Goal: Information Seeking & Learning: Learn about a topic

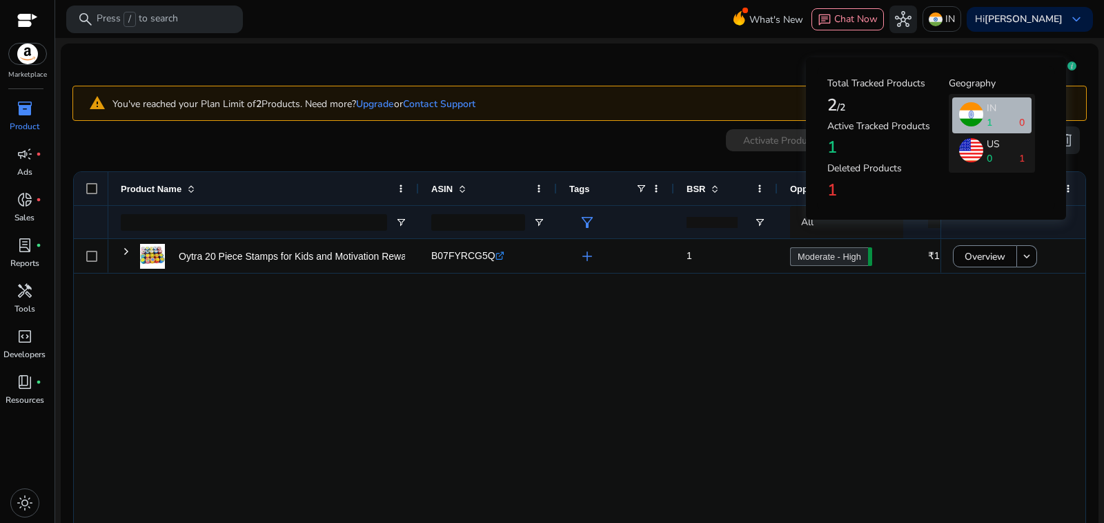
click at [1069, 61] on icon at bounding box center [1072, 65] width 9 height 9
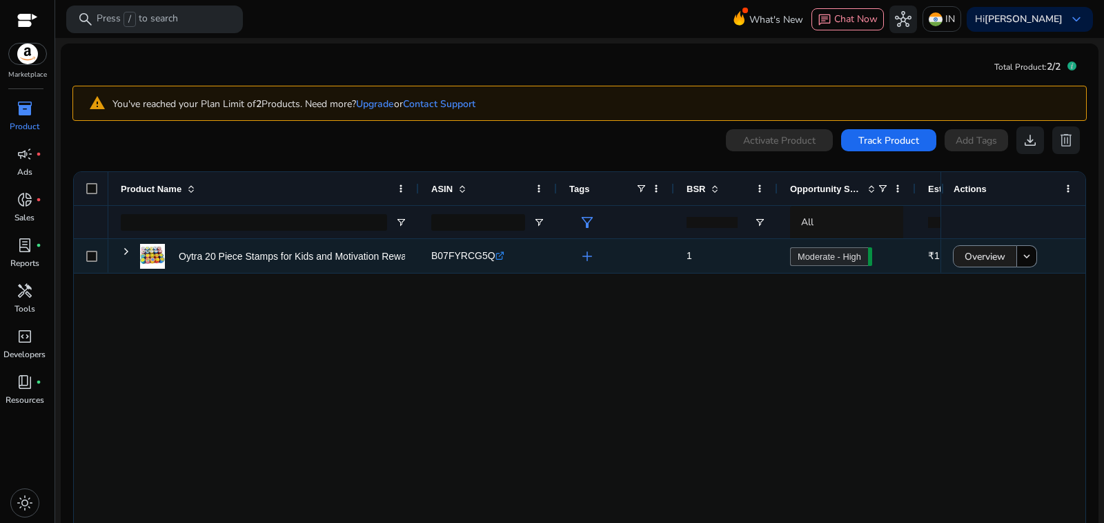
click at [993, 242] on span "Overview" at bounding box center [985, 256] width 41 height 28
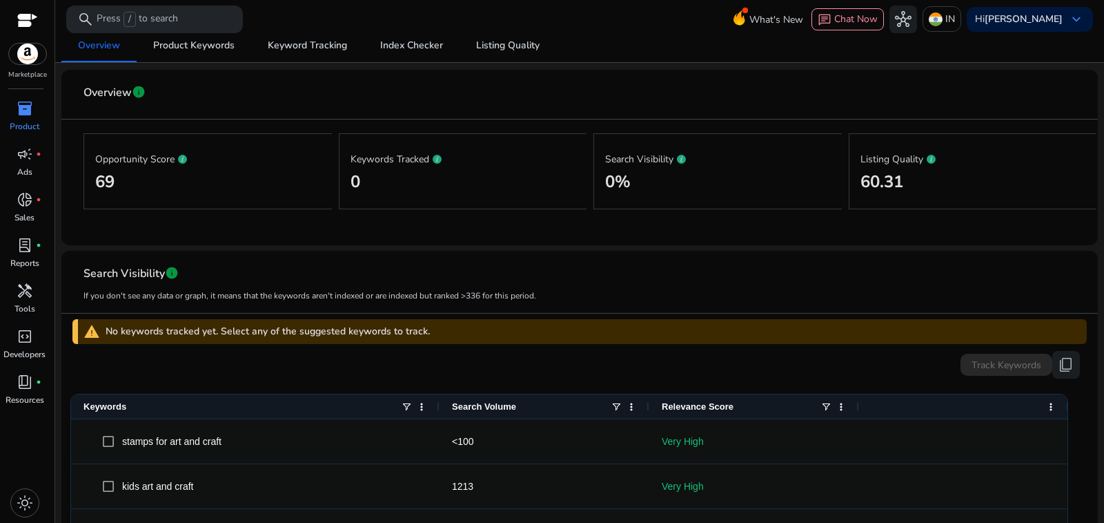
scroll to position [138, 0]
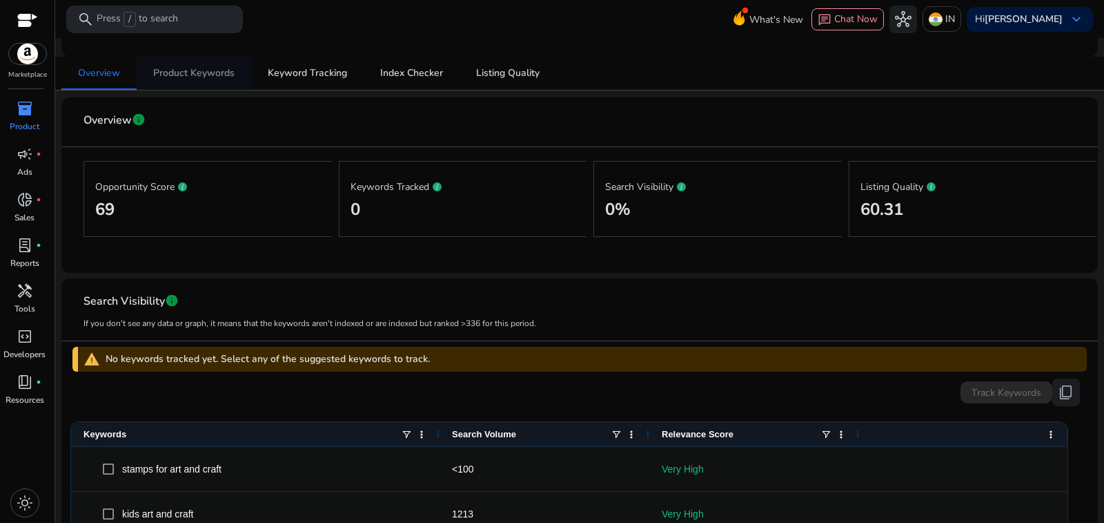
click at [215, 72] on span "Product Keywords" at bounding box center [193, 73] width 81 height 10
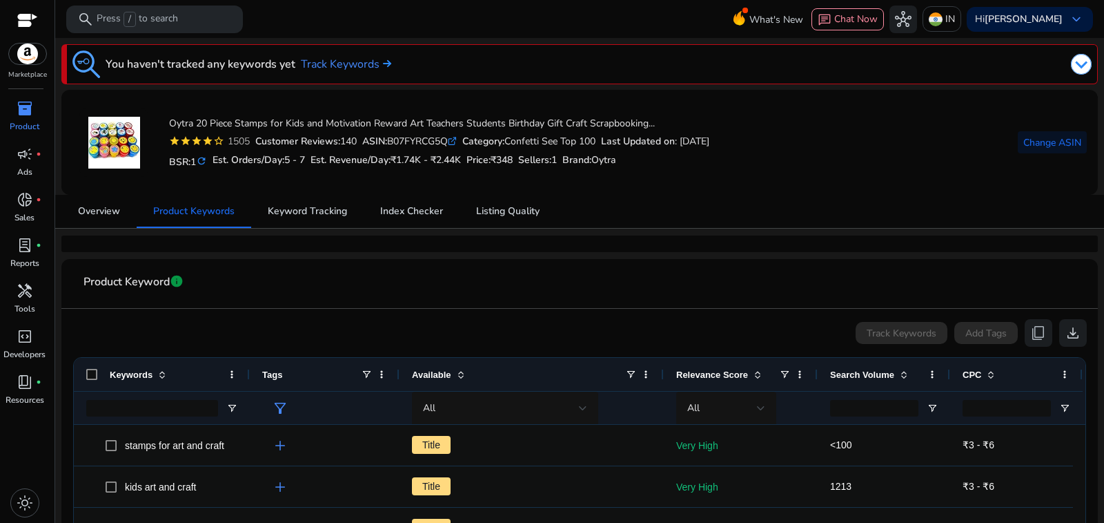
scroll to position [138, 0]
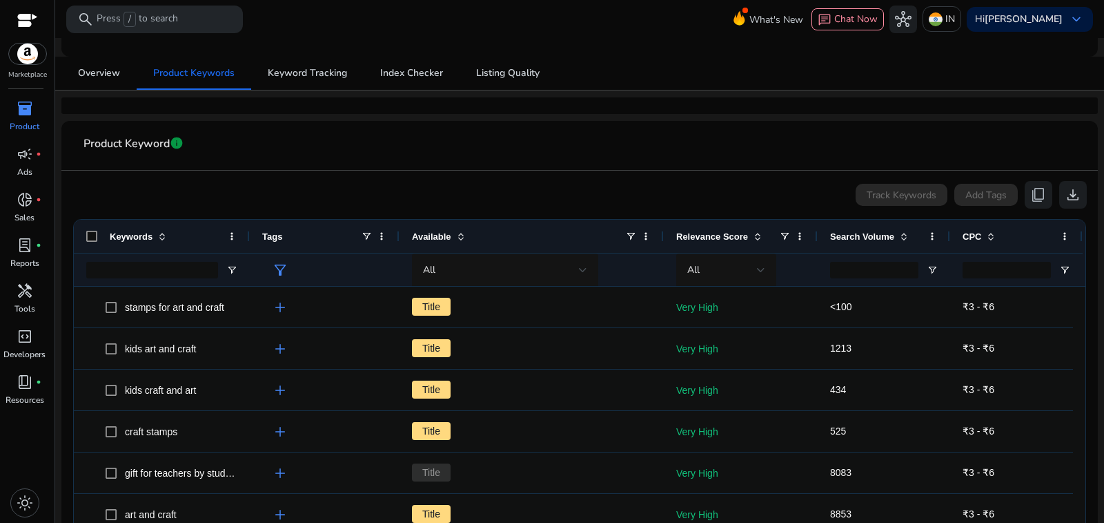
click at [857, 231] on span "Search Volume" at bounding box center [862, 236] width 64 height 10
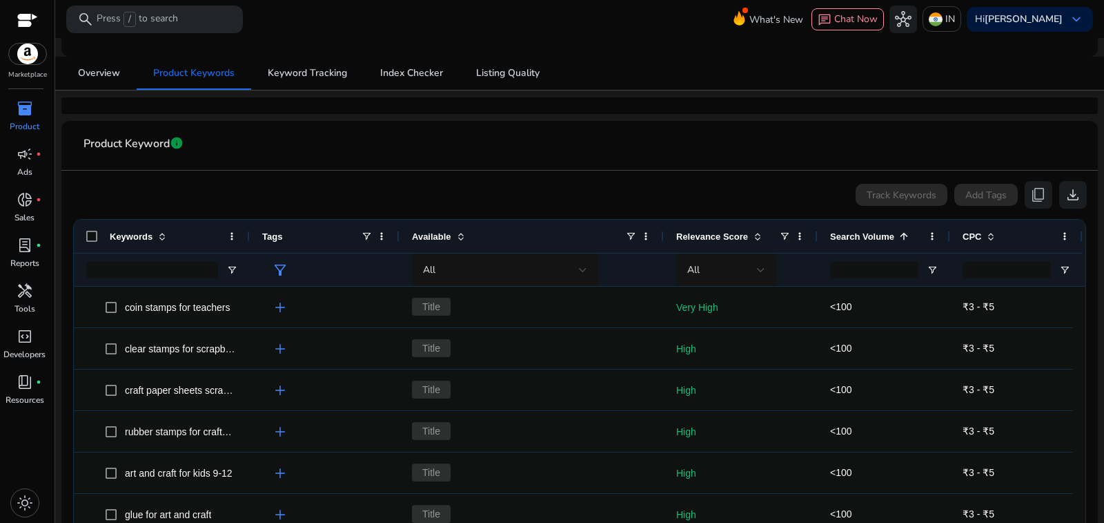
click at [868, 231] on span "Search Volume" at bounding box center [862, 236] width 64 height 10
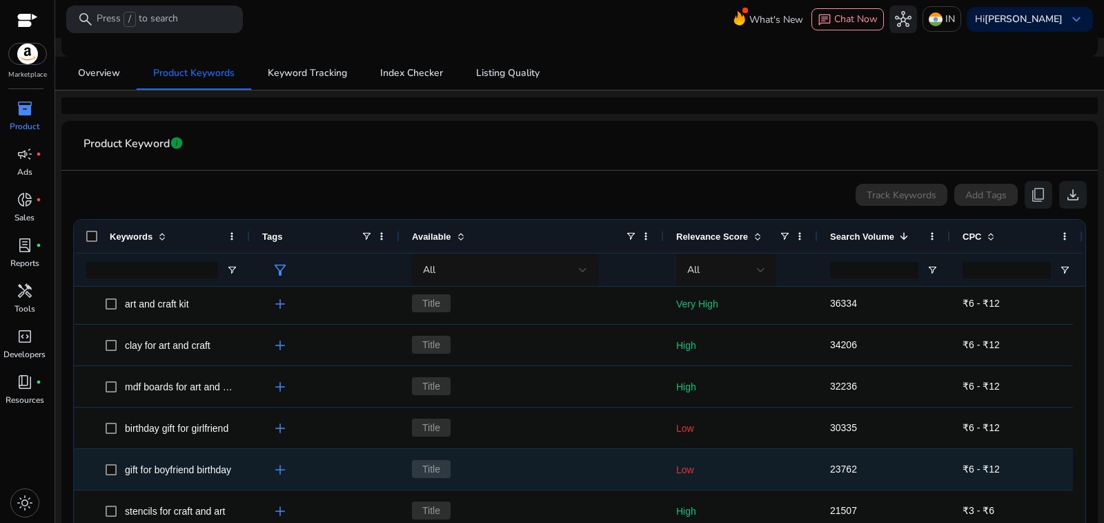
scroll to position [552, 0]
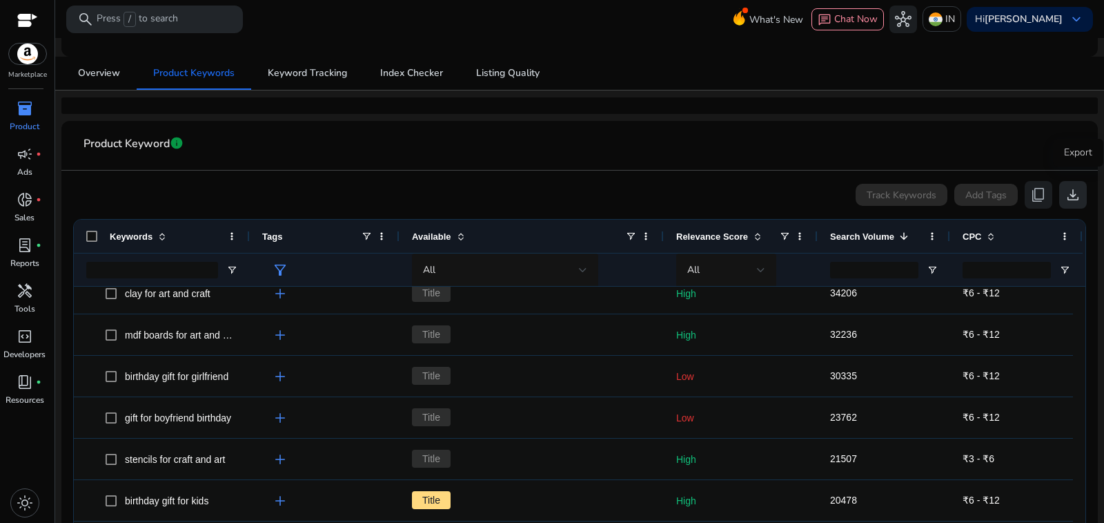
click at [1073, 186] on span "download" at bounding box center [1073, 194] width 17 height 17
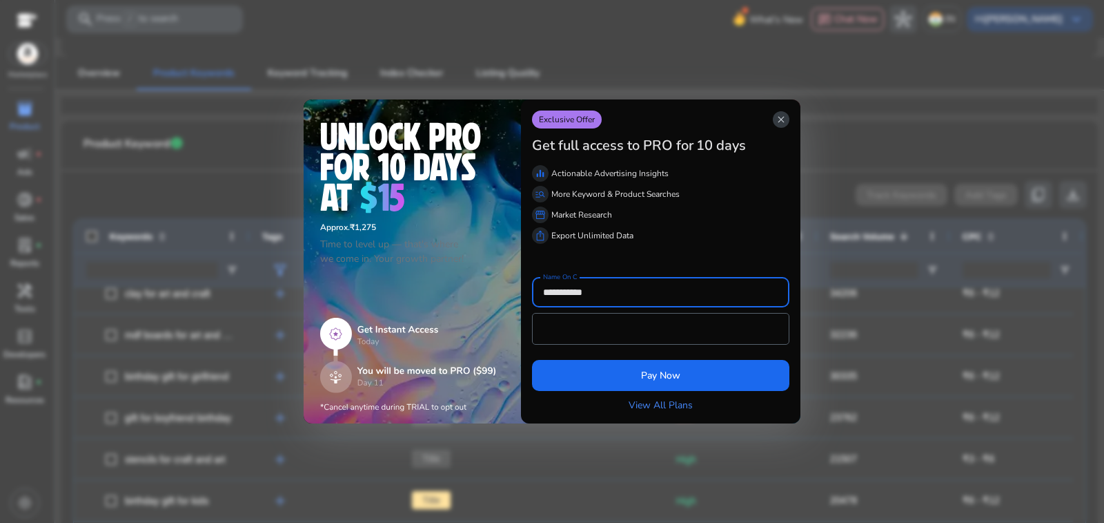
click at [784, 125] on span "close" at bounding box center [781, 119] width 11 height 11
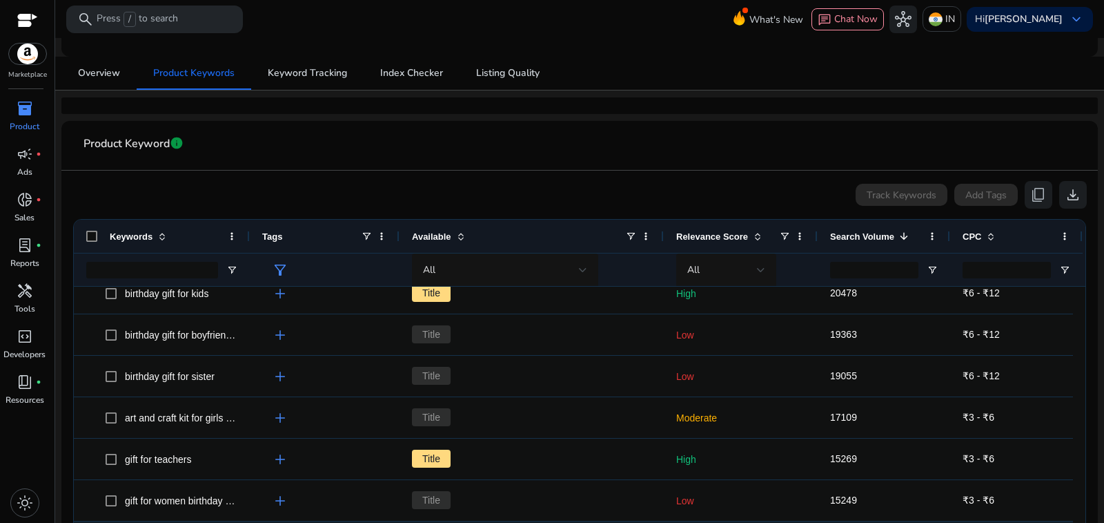
scroll to position [0, 0]
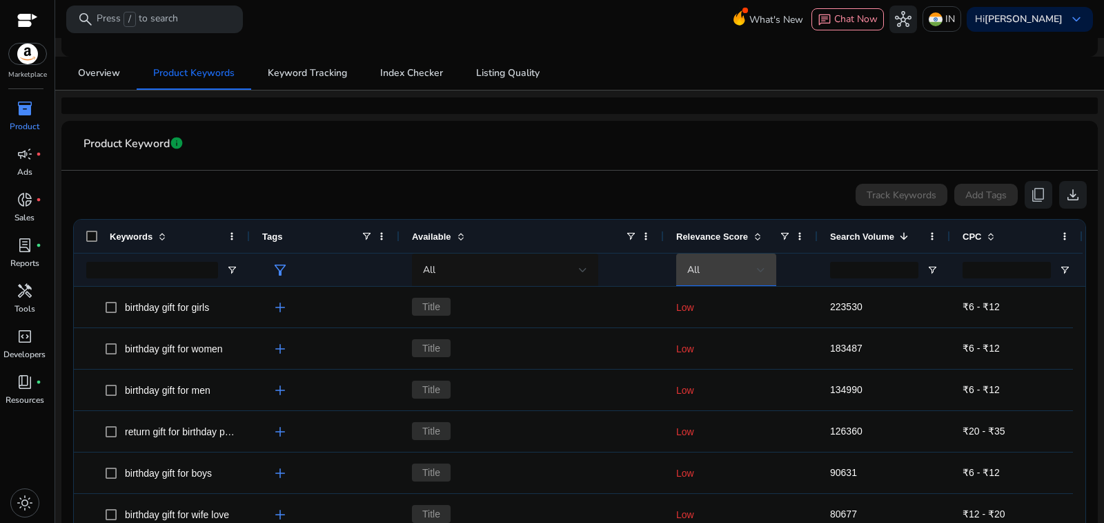
click at [724, 262] on div "All" at bounding box center [723, 269] width 70 height 15
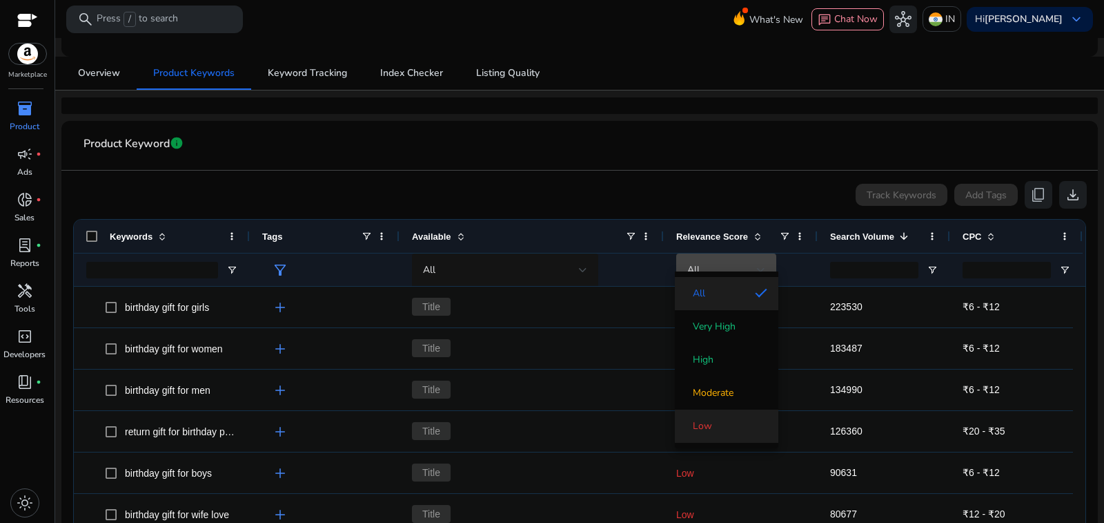
click at [707, 431] on mat-option "Low" at bounding box center [727, 425] width 104 height 33
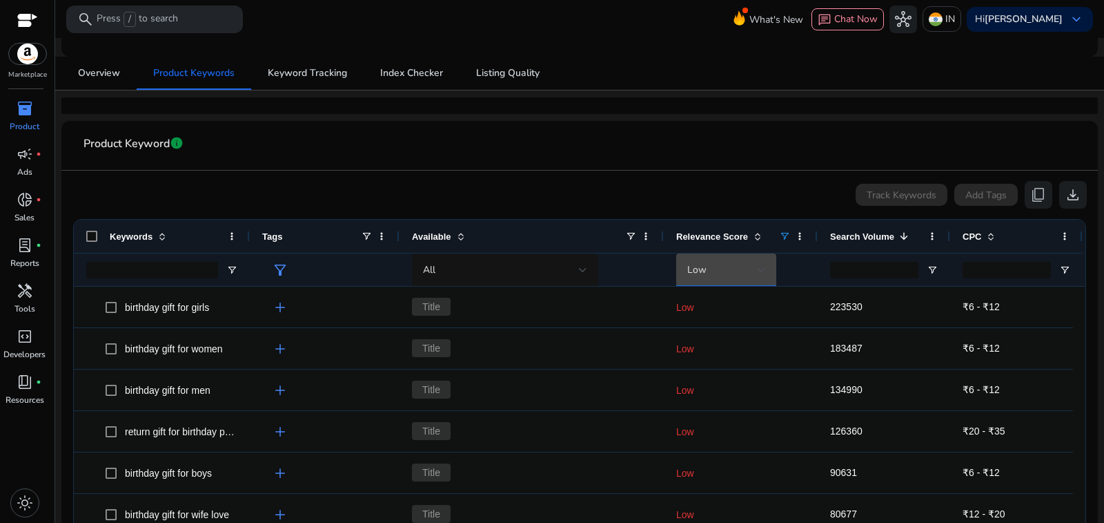
click at [725, 170] on app-product-keyword-grid "Track Keywords Add Tags content_copy download 1 to 50 of 298. Page 1 of 6 Drag …" at bounding box center [579, 400] width 1015 height 460
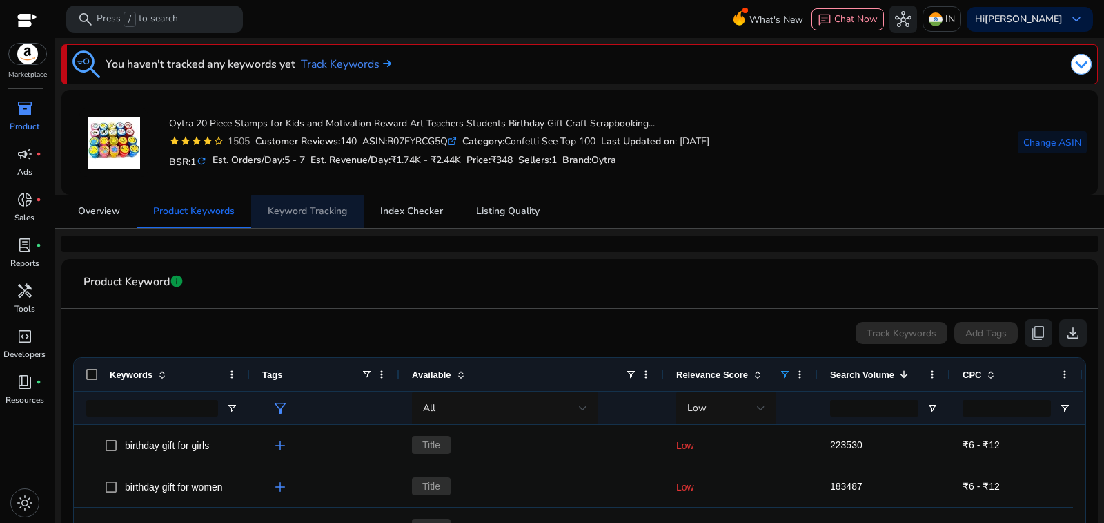
click at [312, 208] on span "Keyword Tracking" at bounding box center [307, 211] width 79 height 10
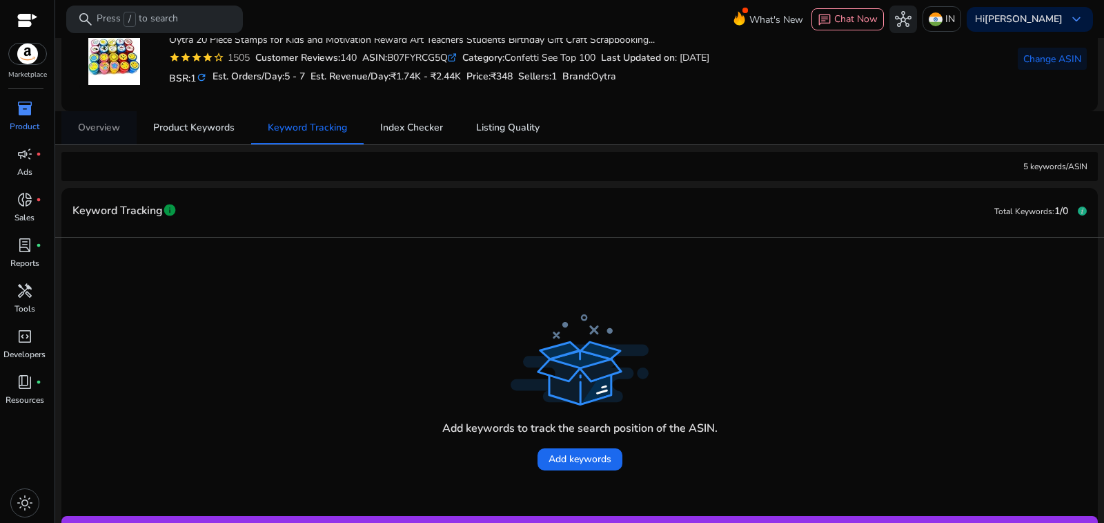
click at [102, 125] on span "Overview" at bounding box center [99, 128] width 42 height 10
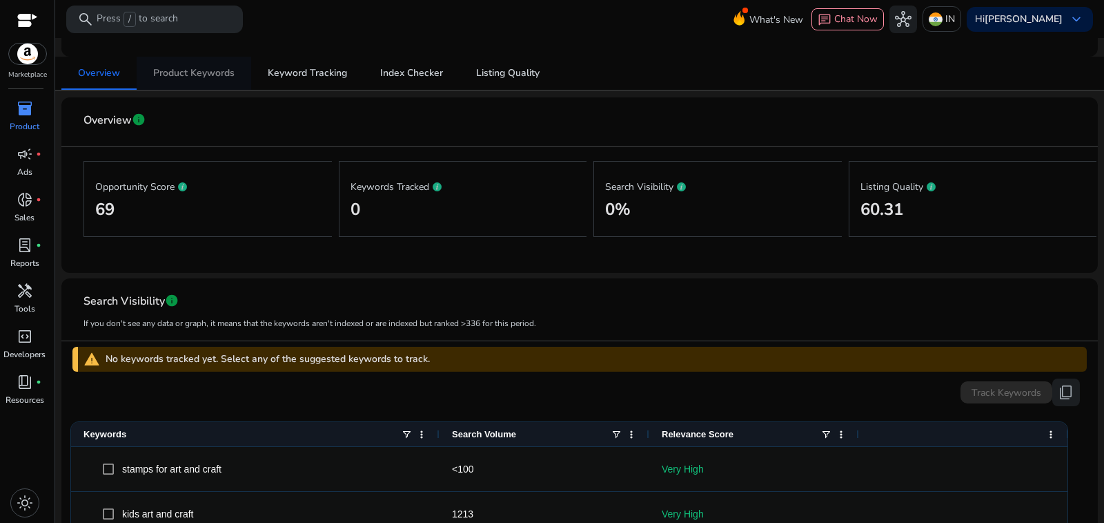
click at [212, 68] on span "Product Keywords" at bounding box center [193, 73] width 81 height 10
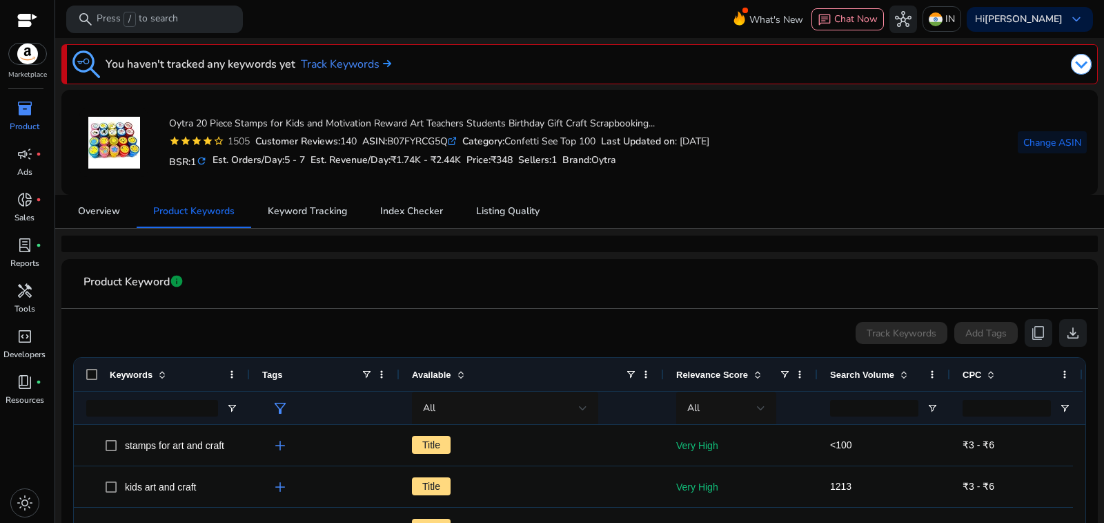
click at [448, 137] on icon ".st0{fill:#2c8af8}" at bounding box center [452, 141] width 9 height 9
click at [301, 61] on link "Track Keywords" at bounding box center [346, 64] width 90 height 17
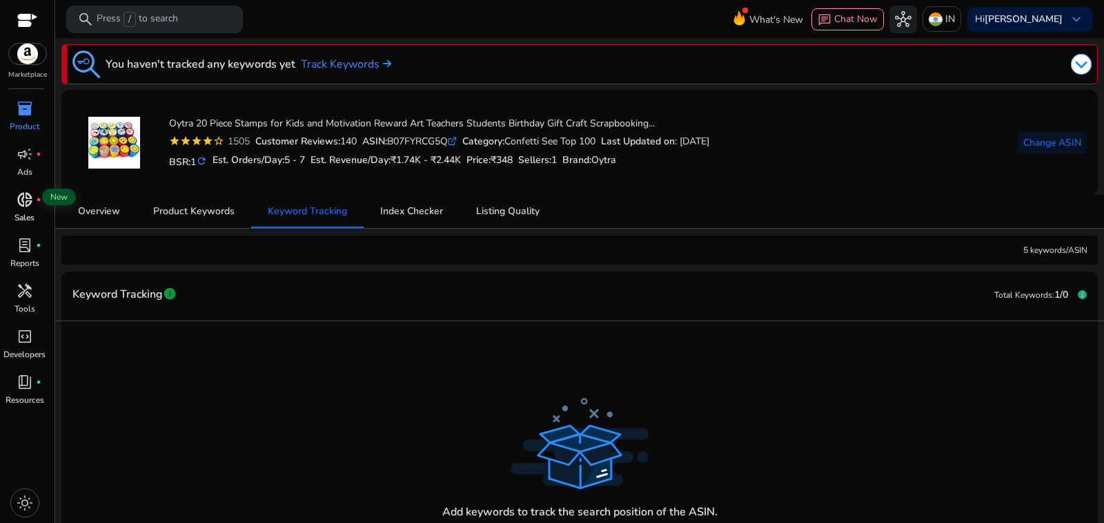
click at [26, 191] on span "donut_small" at bounding box center [25, 199] width 17 height 17
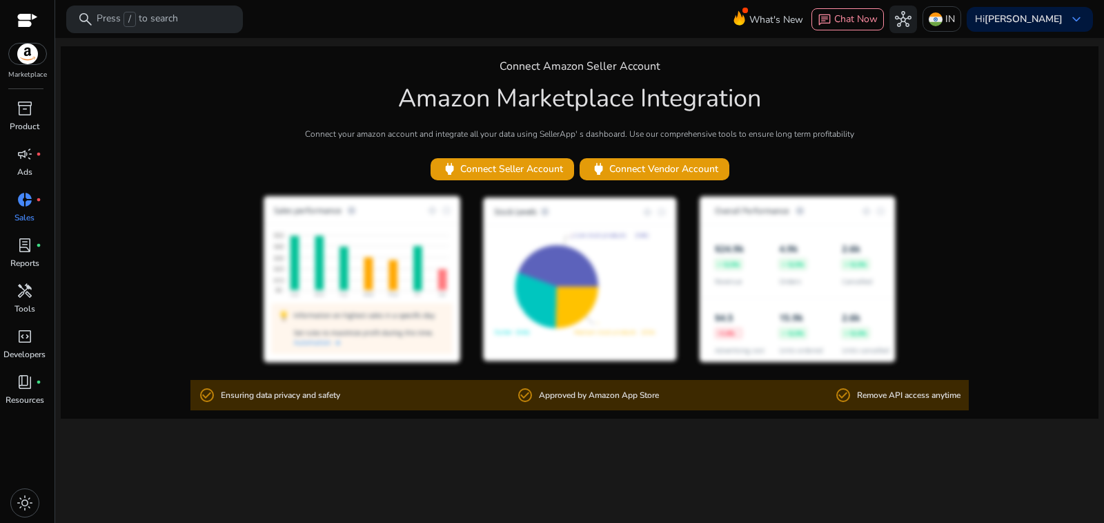
click at [28, 48] on img at bounding box center [27, 53] width 37 height 21
click at [24, 100] on span "inventory_2" at bounding box center [25, 108] width 17 height 17
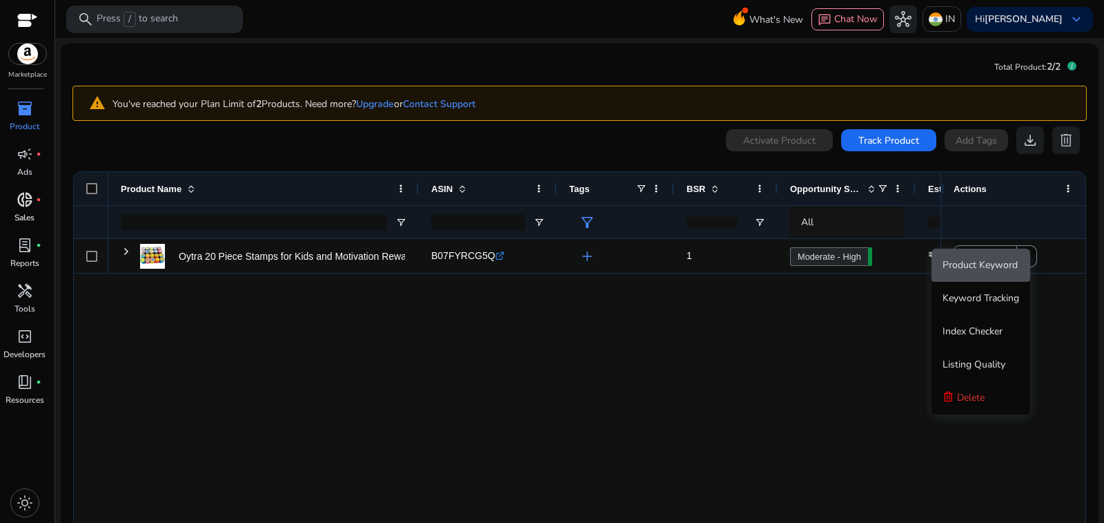
click at [1000, 257] on span "Product Keyword" at bounding box center [980, 265] width 75 height 28
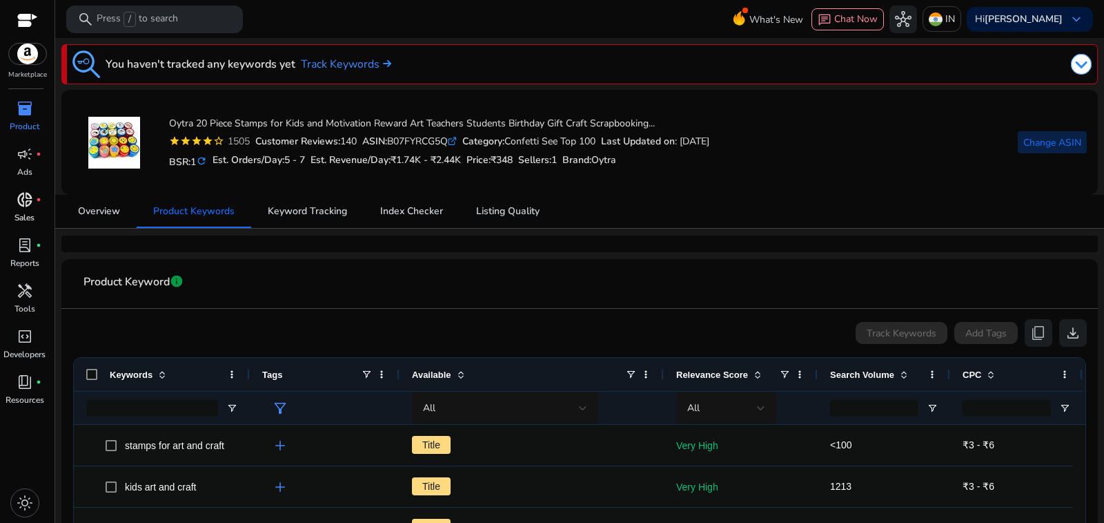
click at [1046, 136] on span "Change ASIN" at bounding box center [1053, 142] width 58 height 14
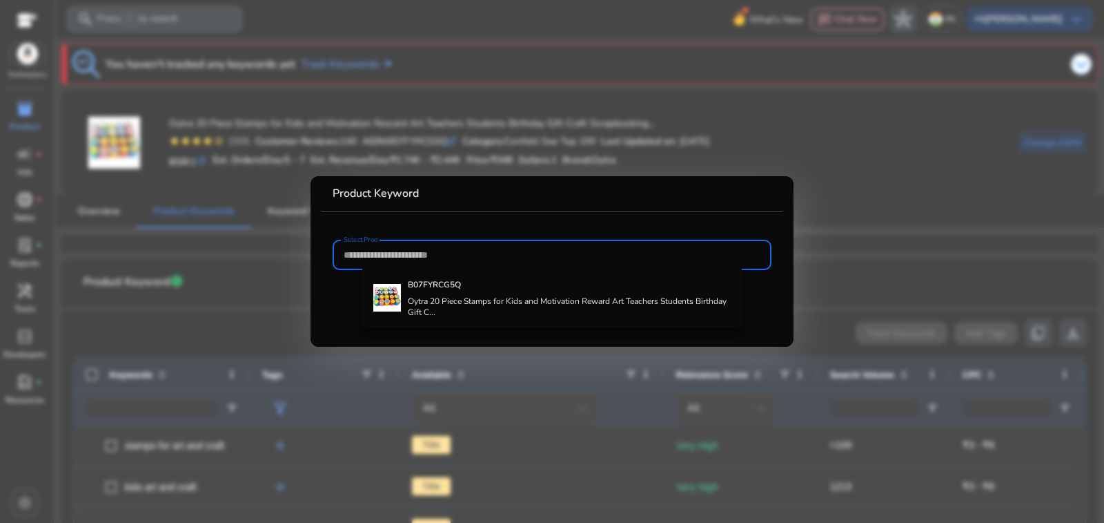
drag, startPoint x: 396, startPoint y: 255, endPoint x: 533, endPoint y: 183, distance: 154.4
click at [533, 183] on mat-card "Product Keyword Select Product*" at bounding box center [552, 261] width 483 height 170
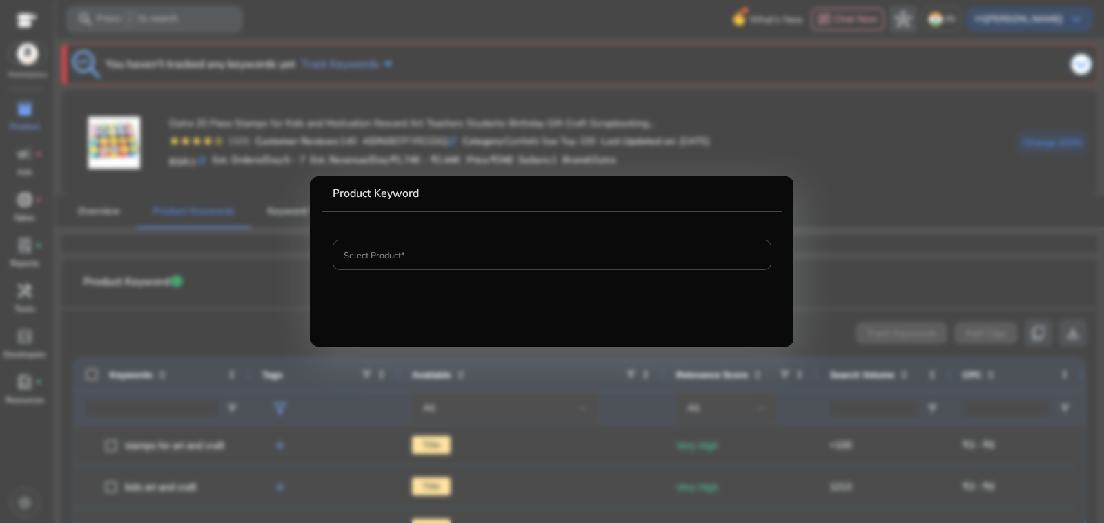
click at [564, 161] on div at bounding box center [552, 261] width 1104 height 523
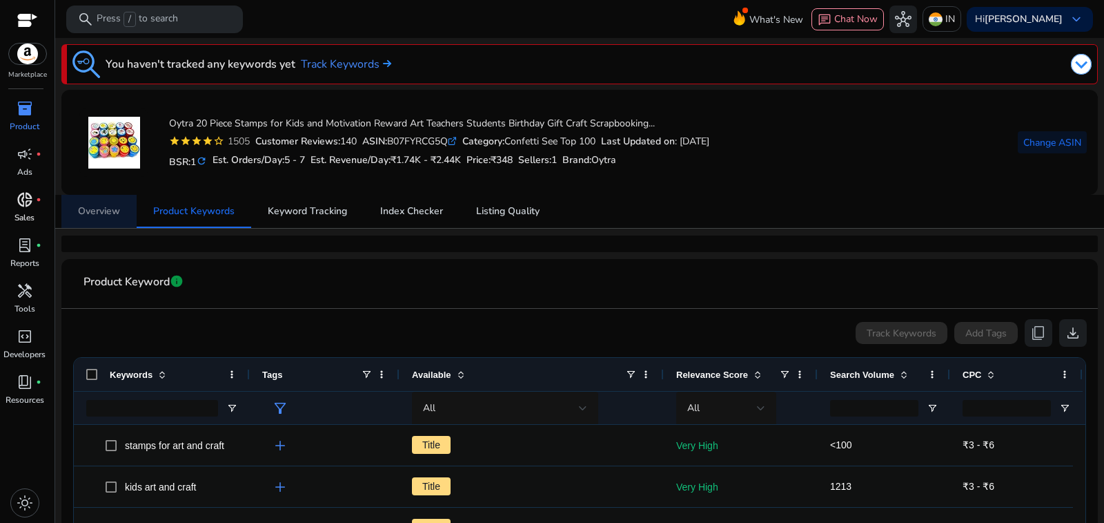
click at [102, 206] on span "Overview" at bounding box center [99, 211] width 42 height 10
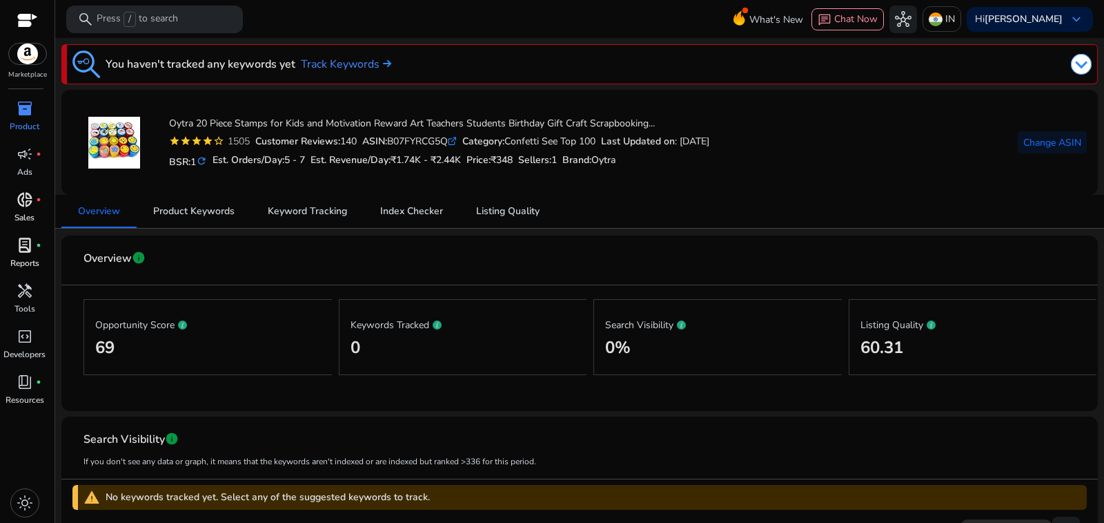
click at [25, 257] on p "Reports" at bounding box center [24, 263] width 29 height 12
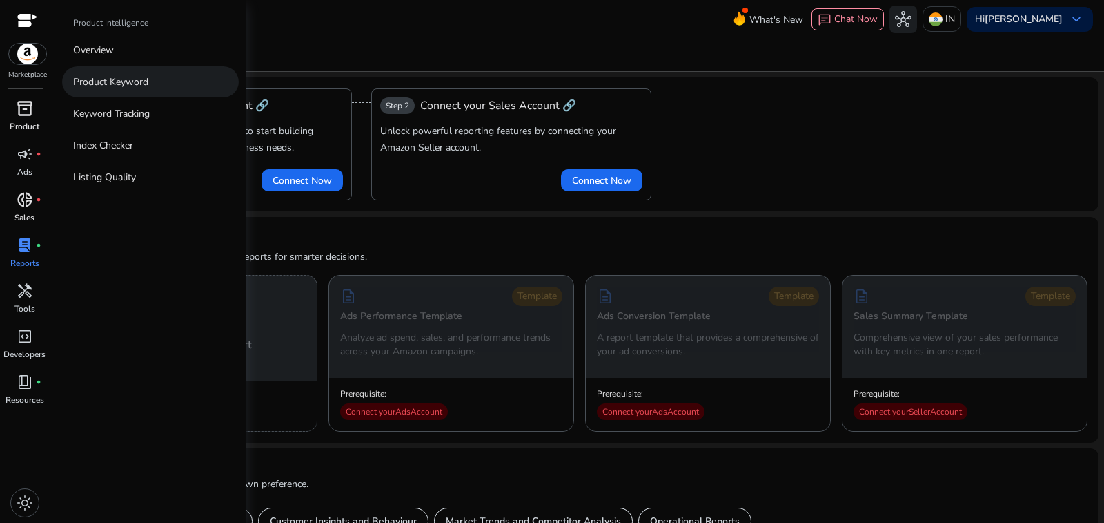
click at [119, 75] on p "Product Keyword" at bounding box center [110, 82] width 75 height 14
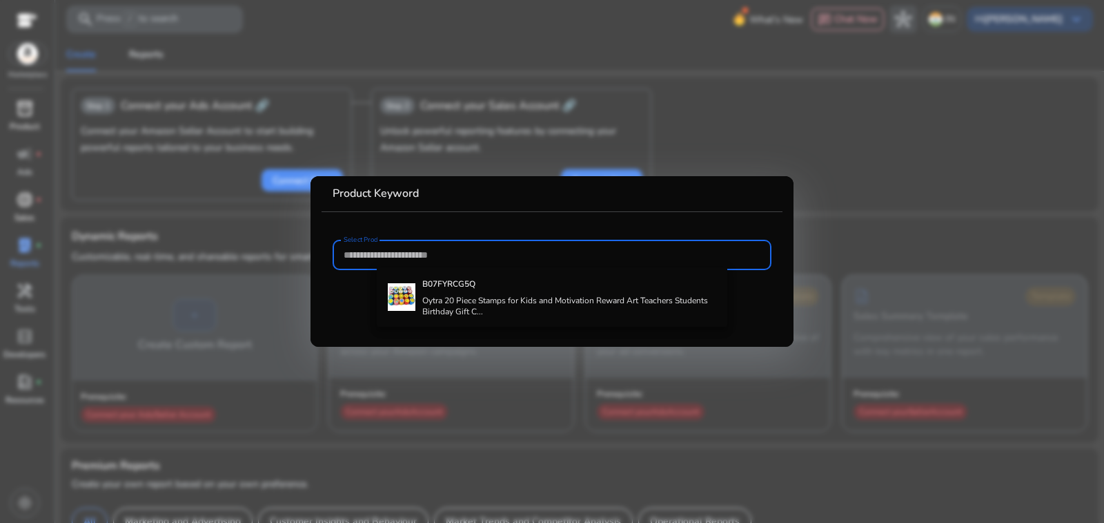
paste input "**********"
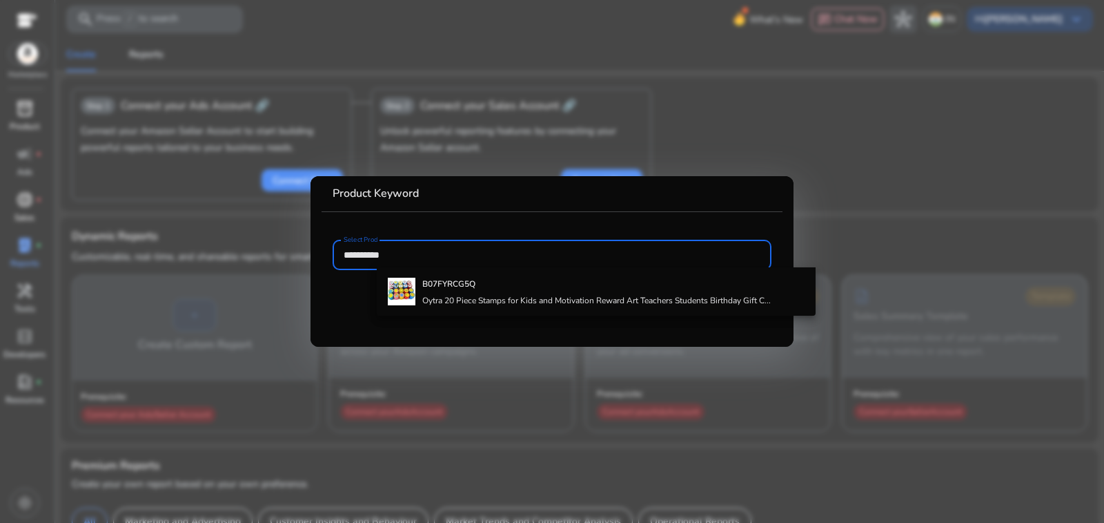
drag, startPoint x: 395, startPoint y: 257, endPoint x: 300, endPoint y: 264, distance: 95.6
click at [300, 264] on div "**********" at bounding box center [552, 261] width 1104 height 523
paste input "text"
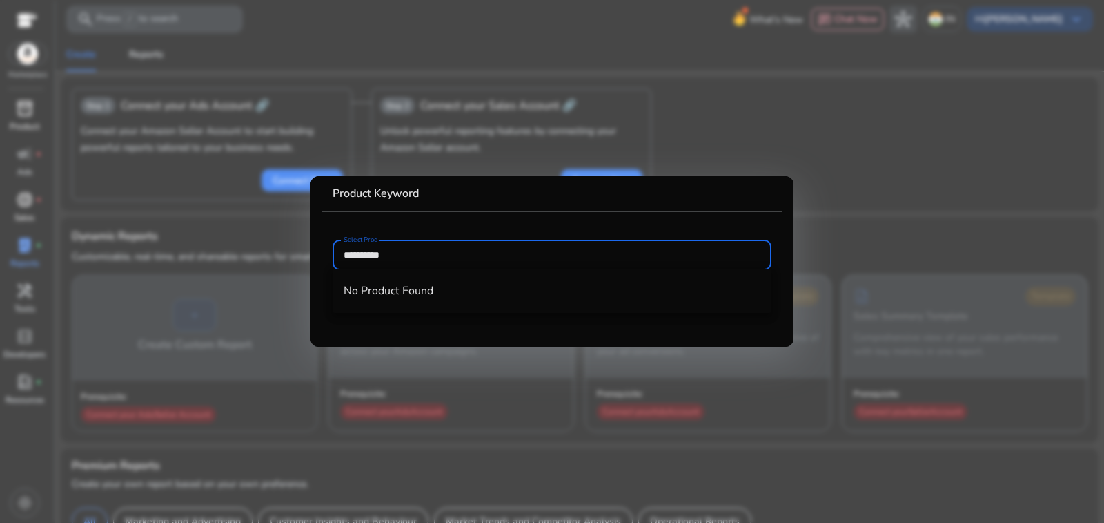
click at [504, 258] on input "**********" at bounding box center [552, 254] width 417 height 15
type input "**********"
click at [558, 213] on mat-card "**********" at bounding box center [552, 261] width 483 height 170
click at [409, 247] on input "**********" at bounding box center [552, 254] width 417 height 15
click at [846, 265] on div at bounding box center [552, 261] width 1104 height 523
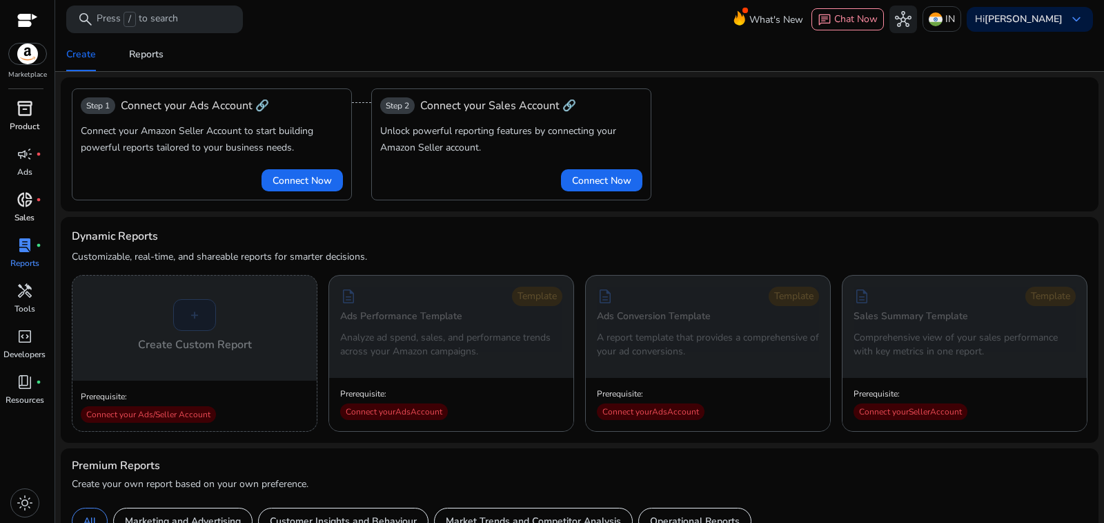
click at [848, 228] on div "Dynamic Reports Customizable, real-time, and shareable reports for smarter deci…" at bounding box center [580, 251] width 1016 height 47
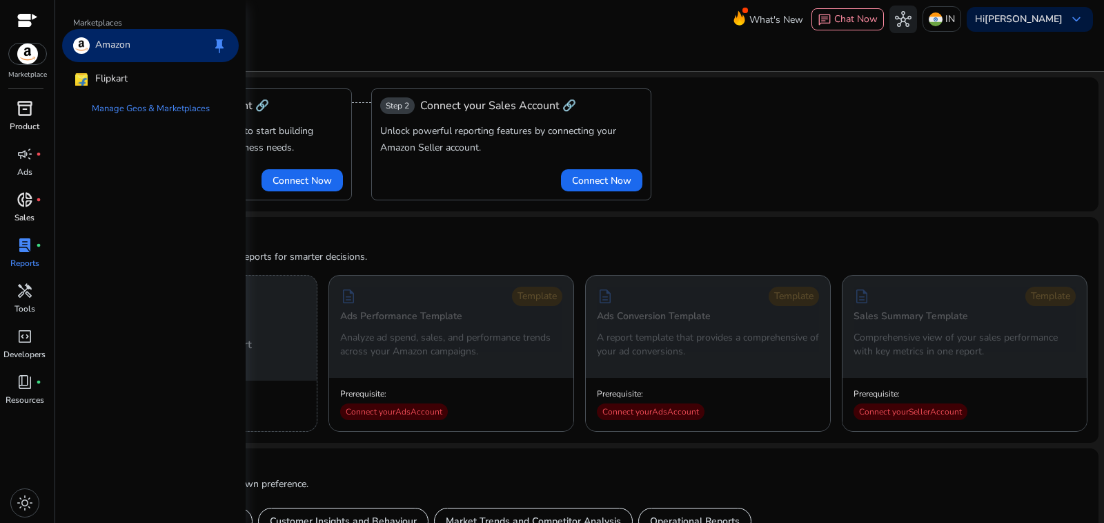
click at [22, 49] on img at bounding box center [27, 53] width 37 height 21
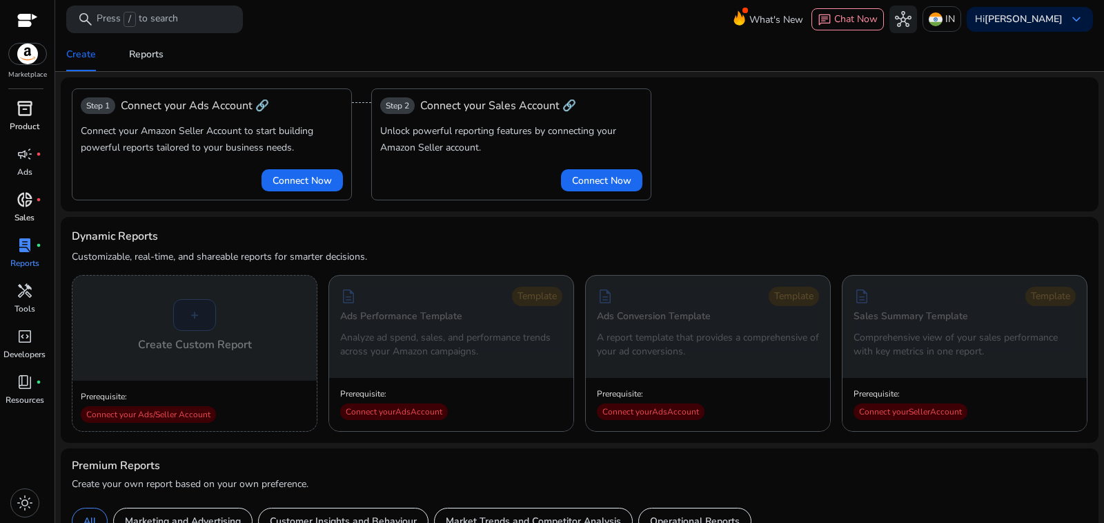
click at [31, 14] on div at bounding box center [27, 22] width 21 height 16
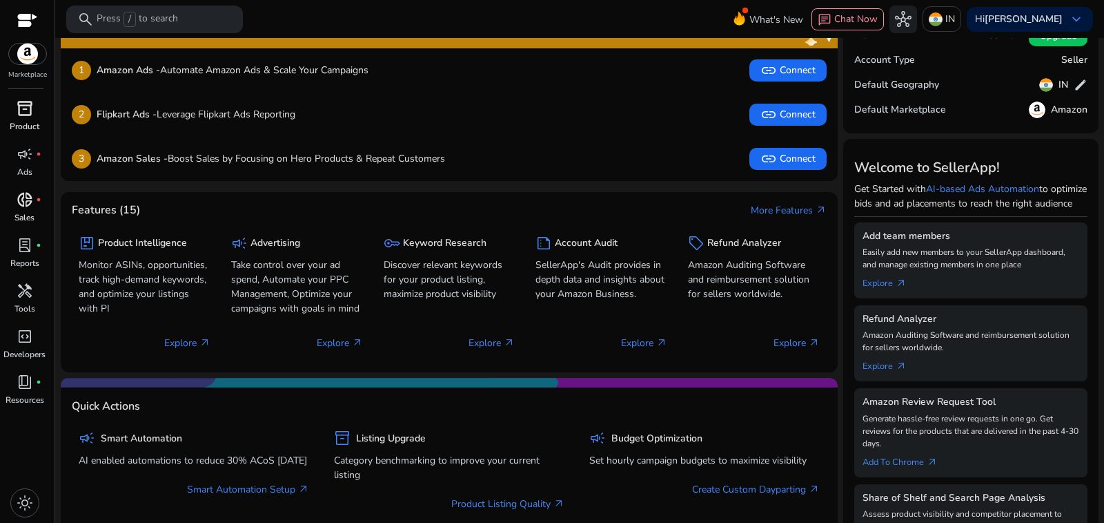
scroll to position [69, 0]
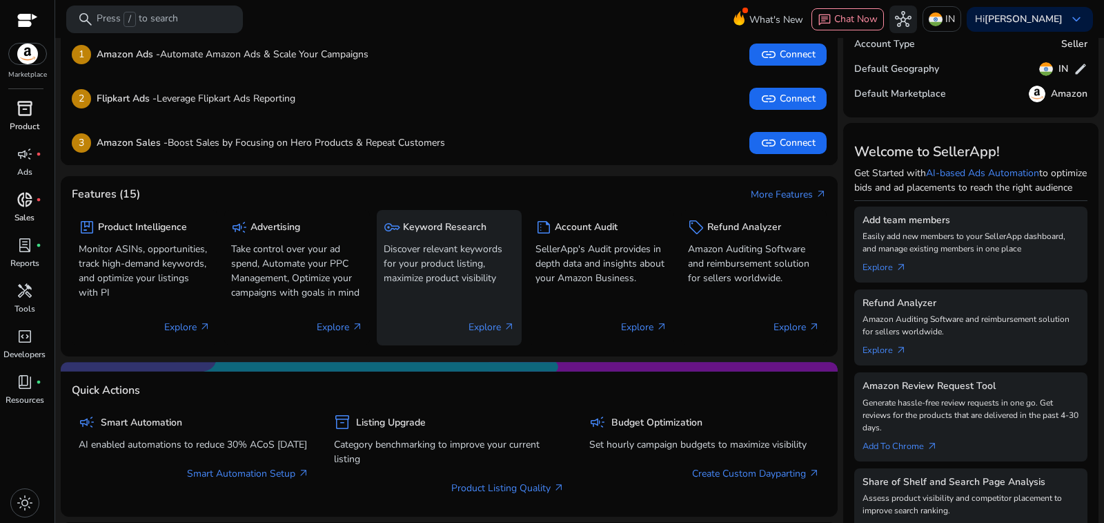
click at [494, 320] on p "Explore arrow_outward" at bounding box center [492, 327] width 46 height 14
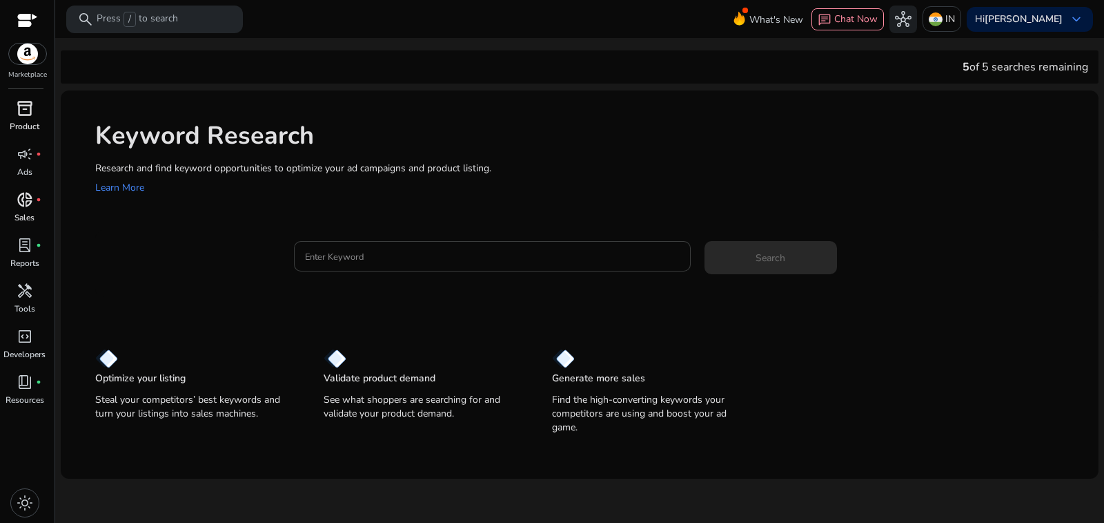
click at [381, 248] on input "Enter Keyword" at bounding box center [492, 255] width 375 height 15
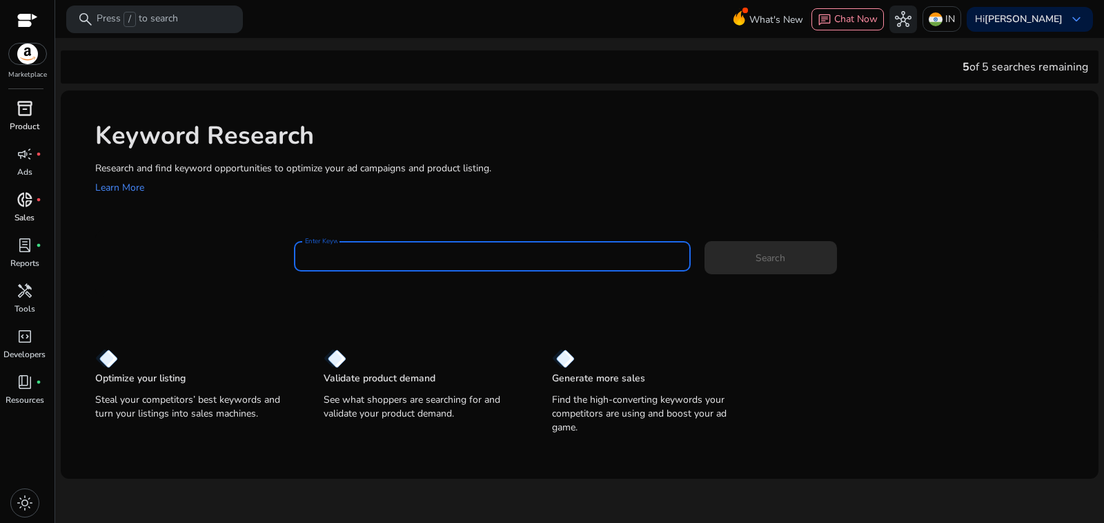
paste input "**********"
type input "**********"
click at [759, 251] on span "Search" at bounding box center [771, 258] width 30 height 14
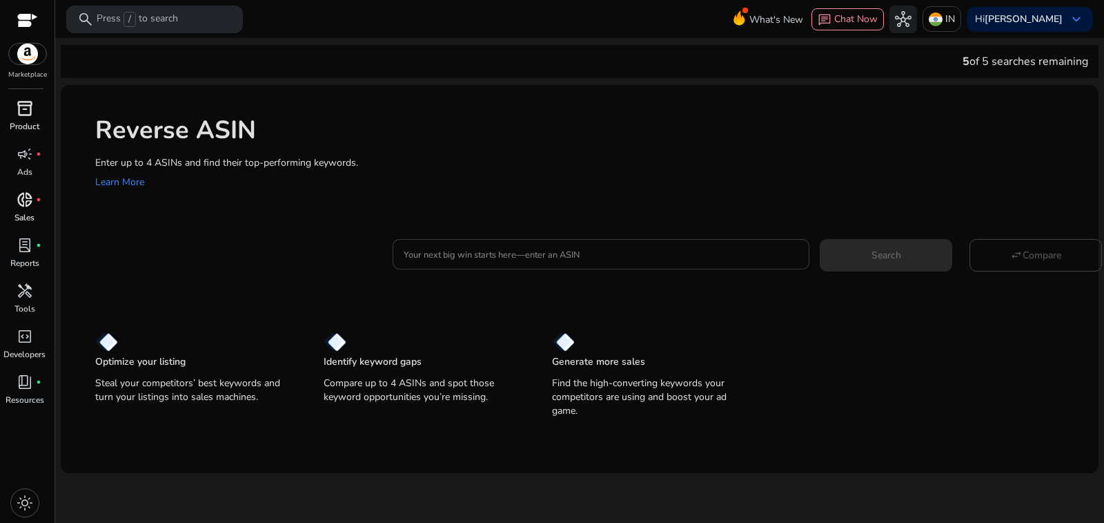
click at [443, 246] on input "Your next big win starts here—enter an ASIN" at bounding box center [601, 253] width 395 height 15
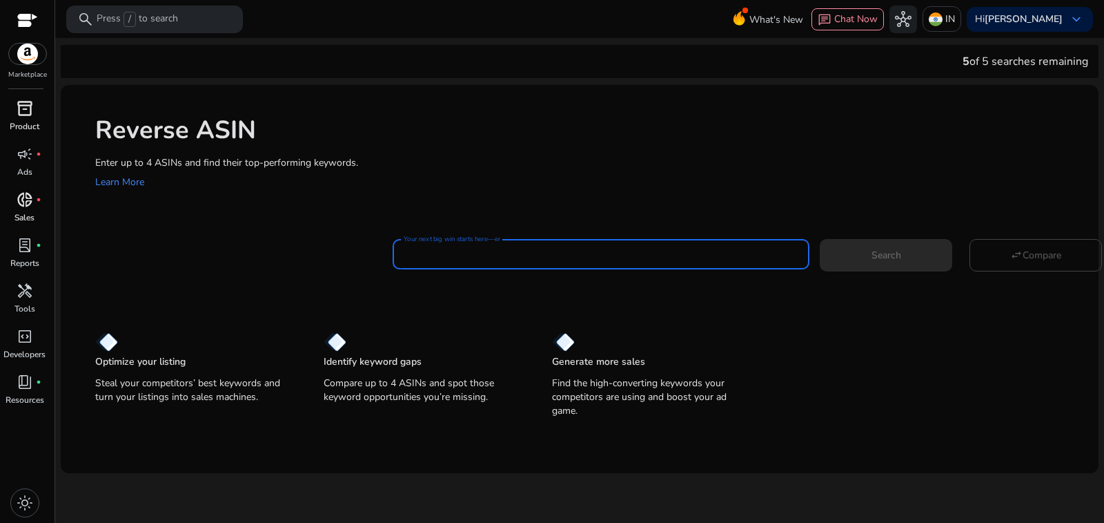
paste input "**********"
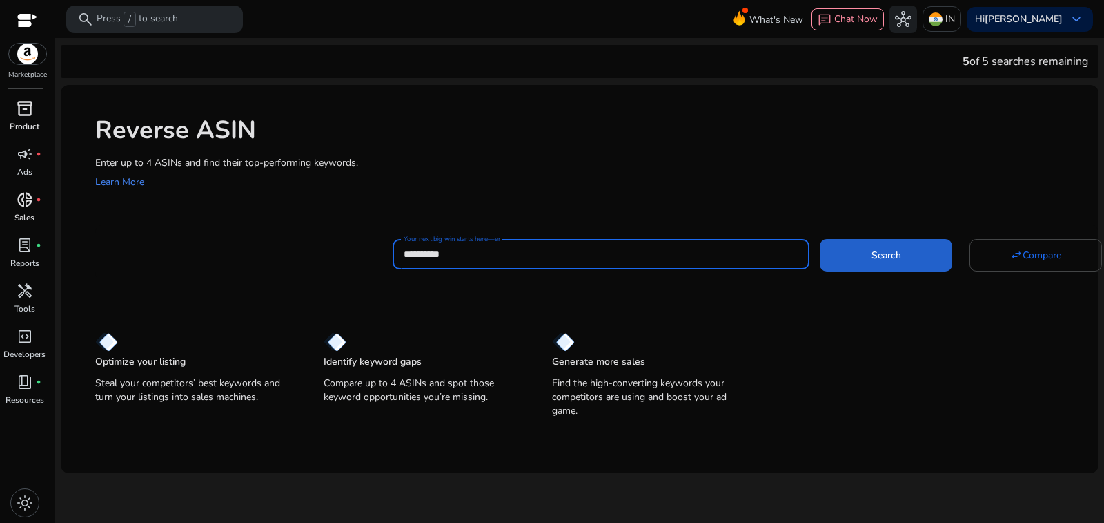
click at [889, 238] on span at bounding box center [886, 254] width 133 height 33
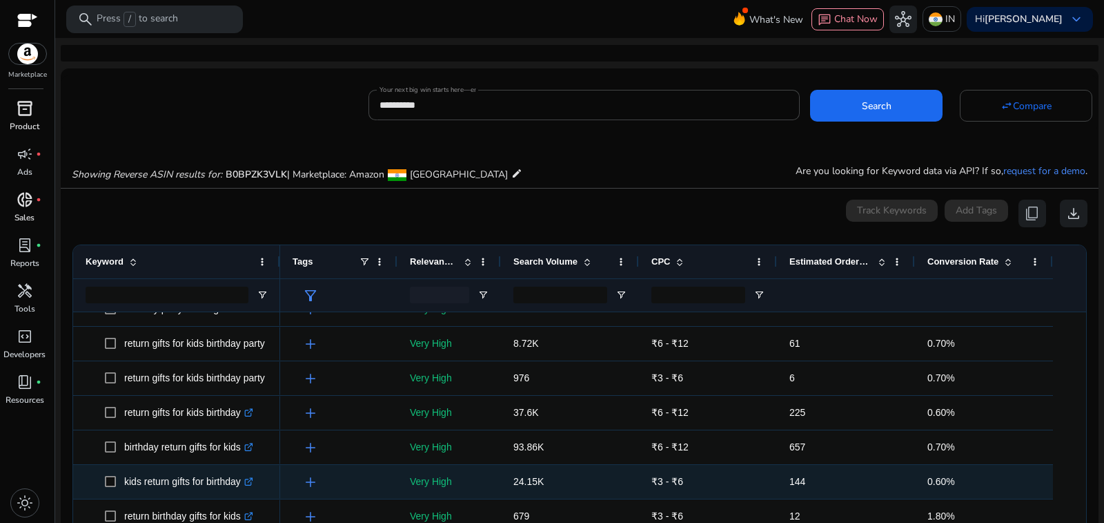
scroll to position [207, 0]
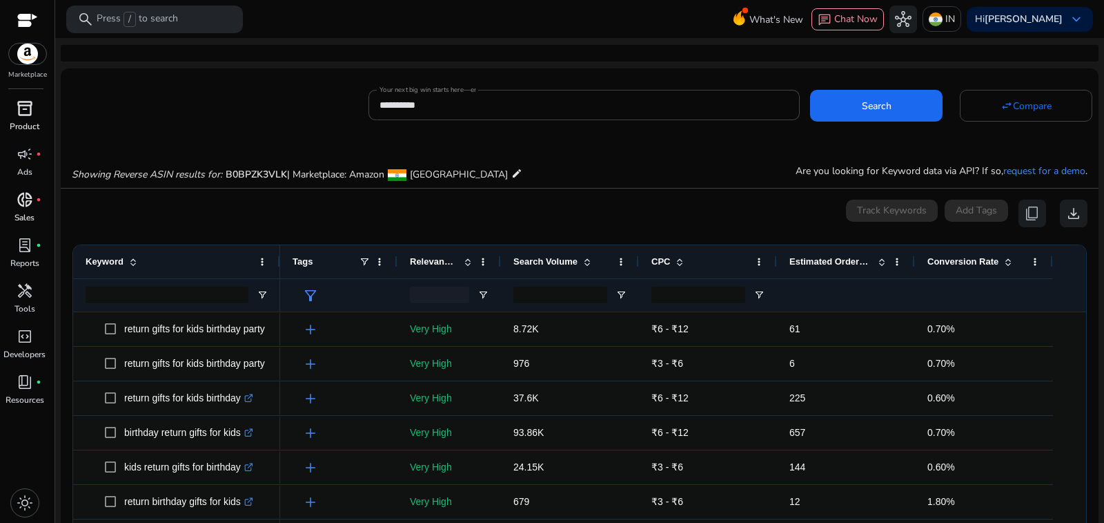
click at [815, 256] on span "Estimated Orders/Month" at bounding box center [831, 261] width 83 height 10
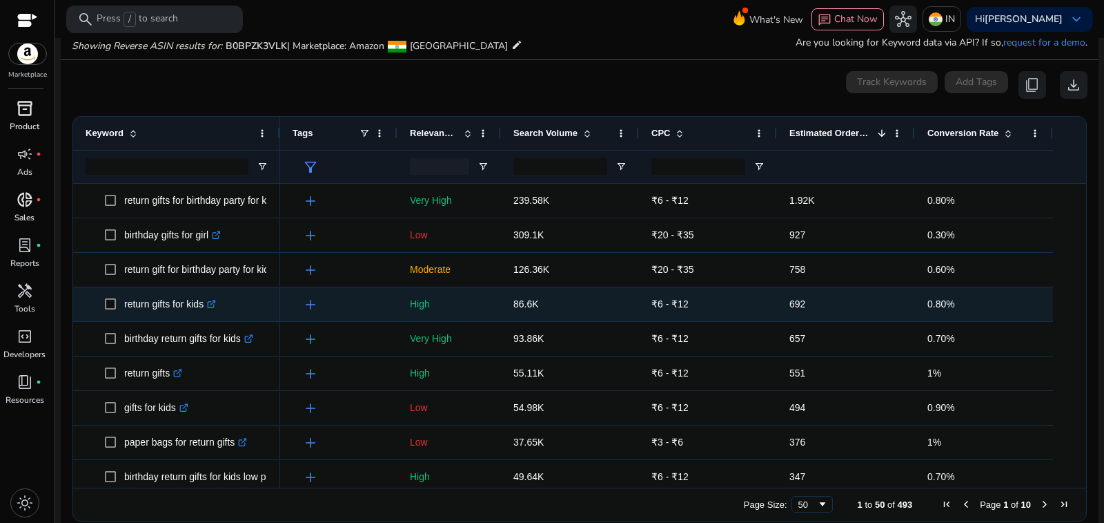
scroll to position [0, 0]
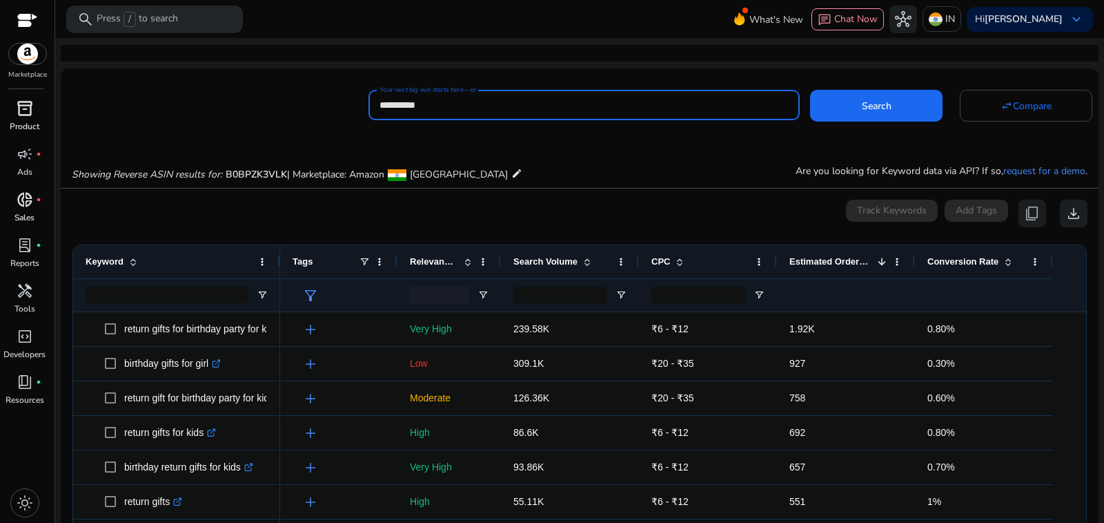
drag, startPoint x: 368, startPoint y: 104, endPoint x: 334, endPoint y: 103, distance: 33.9
click at [334, 103] on div "**********" at bounding box center [574, 103] width 1027 height 34
paste input
type input "**********"
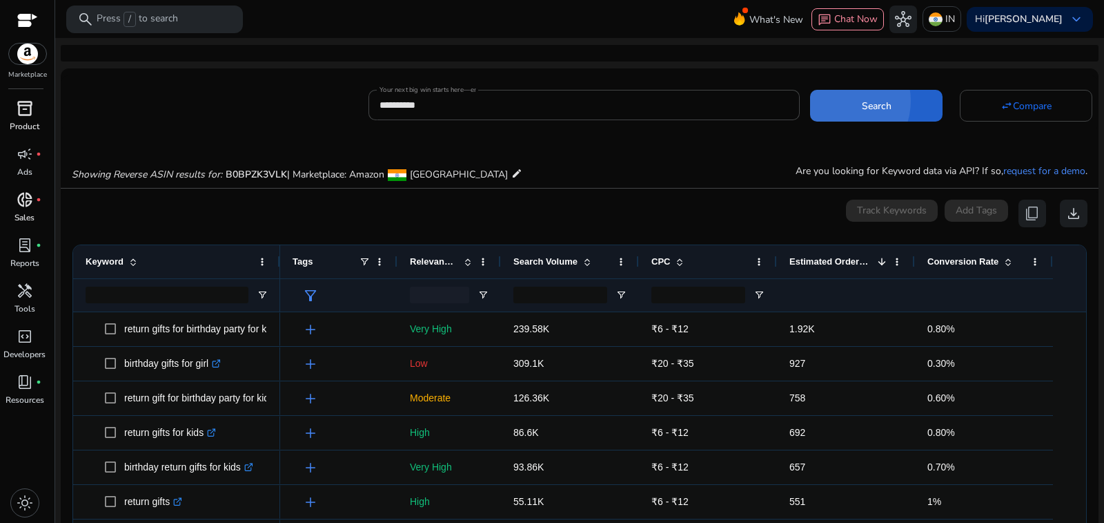
click at [834, 97] on span at bounding box center [876, 105] width 133 height 33
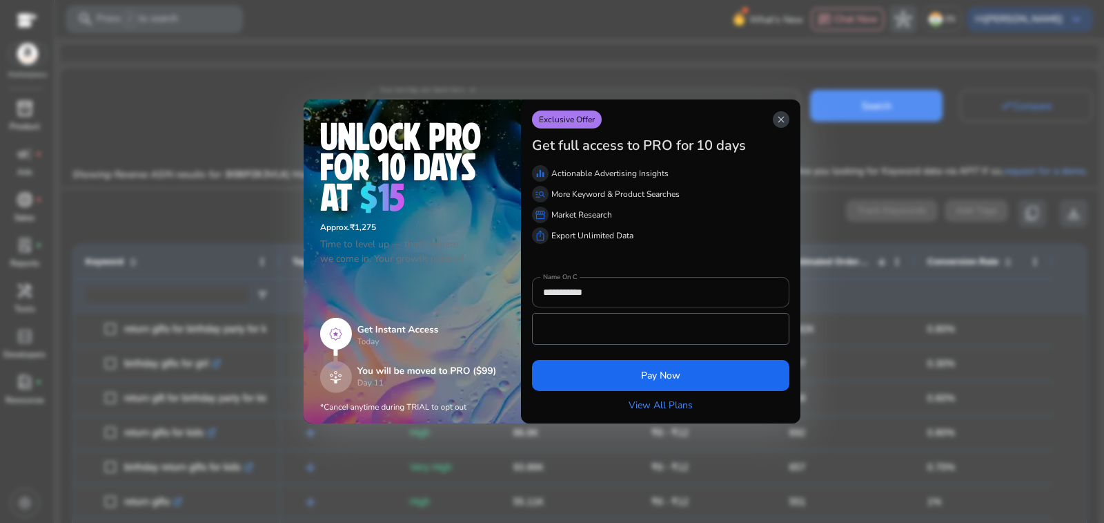
click at [783, 125] on span "close" at bounding box center [781, 119] width 11 height 11
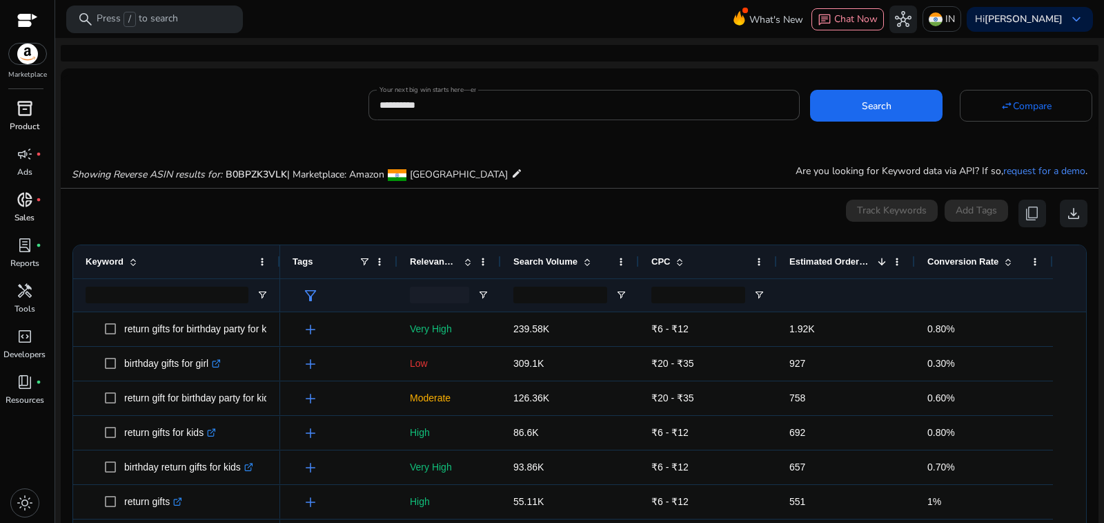
click at [23, 17] on div at bounding box center [27, 22] width 21 height 16
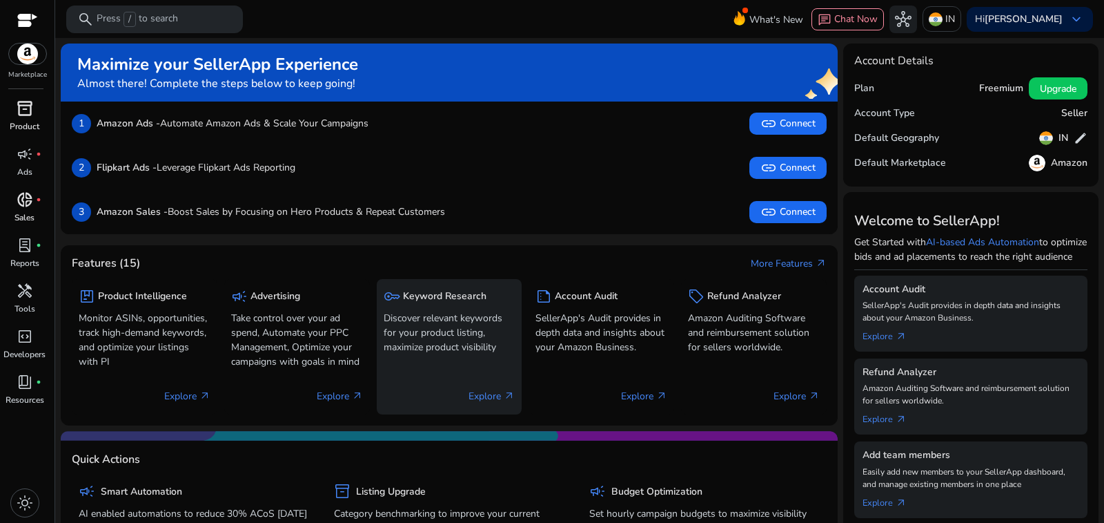
click at [433, 311] on p "Discover relevant keywords for your product listing, maximize product visibility" at bounding box center [450, 332] width 132 height 43
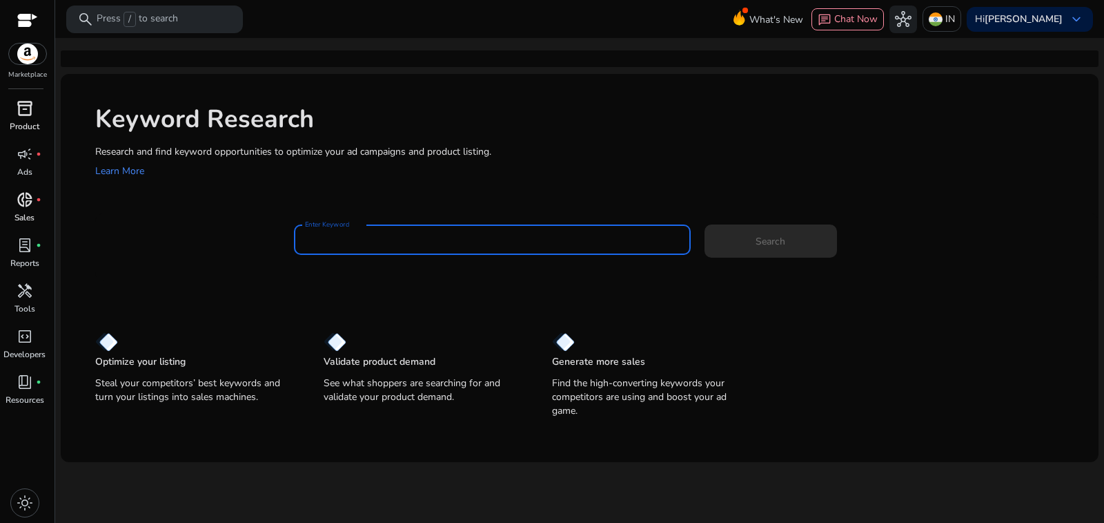
click at [365, 232] on input "Enter Keyword" at bounding box center [492, 239] width 375 height 15
paste input "**********"
type input "**********"
click at [756, 234] on span "Search" at bounding box center [771, 241] width 30 height 14
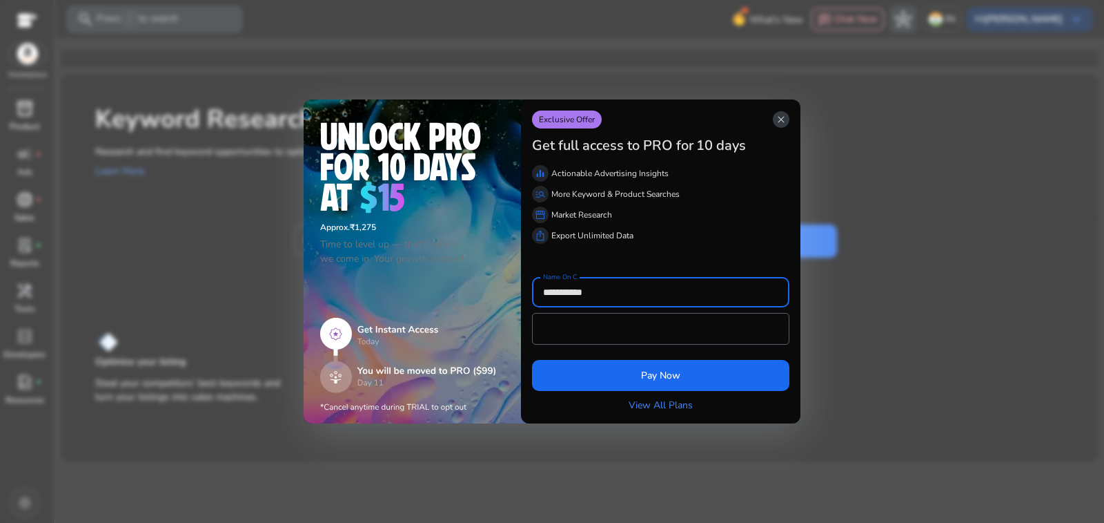
click at [781, 128] on app-icon "close" at bounding box center [781, 119] width 17 height 17
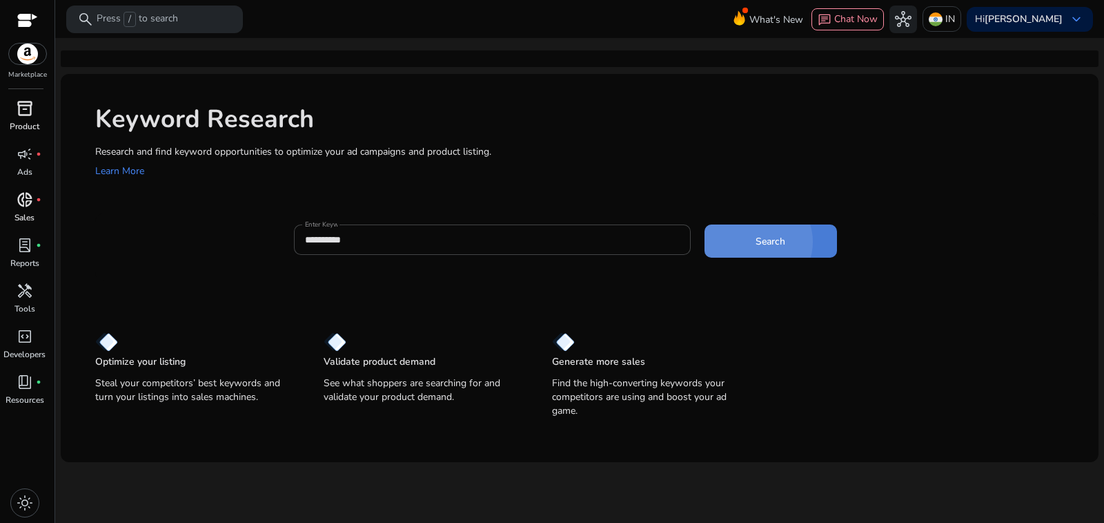
click at [758, 234] on span "Search" at bounding box center [771, 241] width 30 height 14
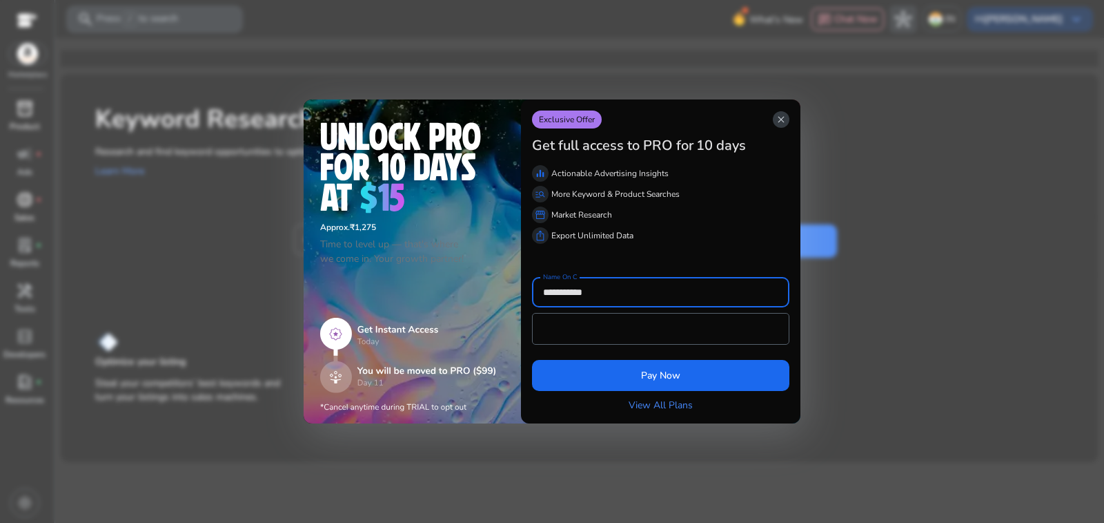
click at [786, 125] on span "close" at bounding box center [781, 119] width 11 height 11
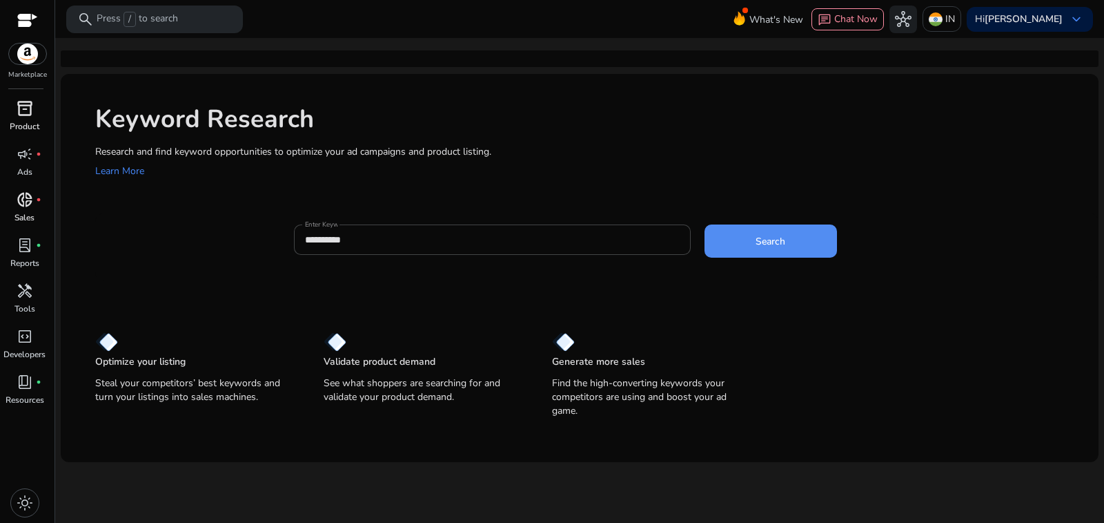
click at [26, 14] on div at bounding box center [27, 22] width 21 height 16
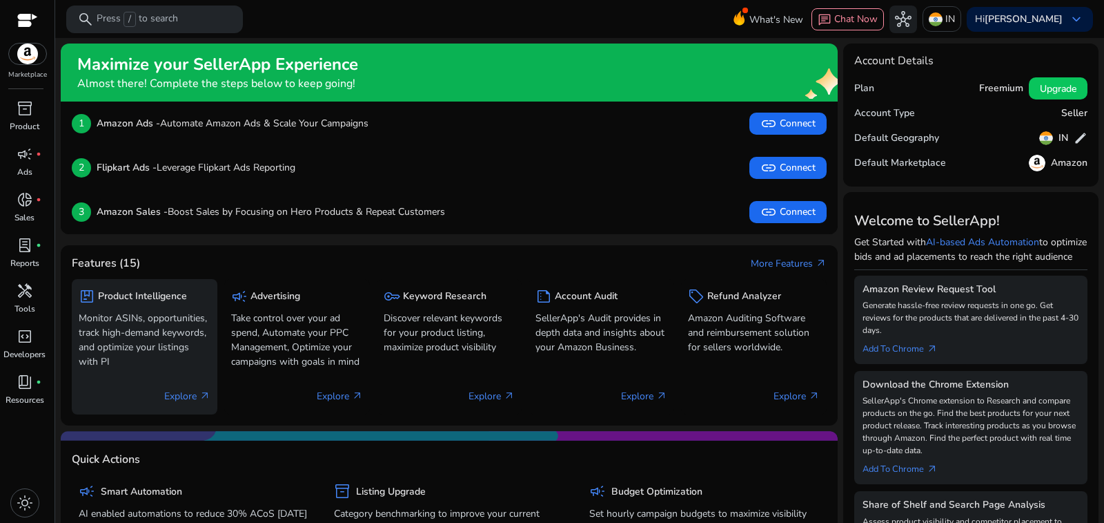
click at [135, 291] on h5 "Product Intelligence" at bounding box center [142, 297] width 89 height 12
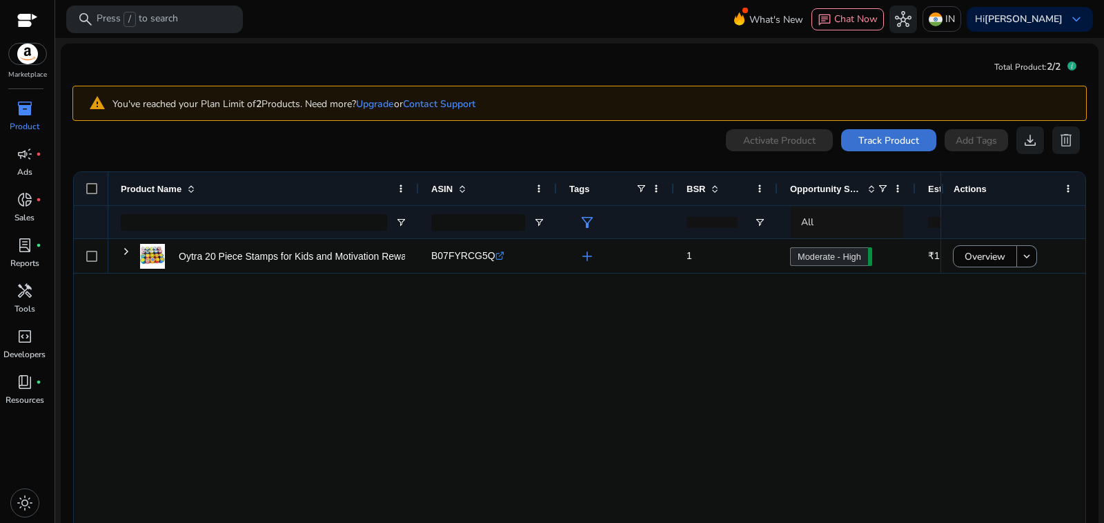
click at [889, 133] on span "Track Product" at bounding box center [889, 140] width 61 height 14
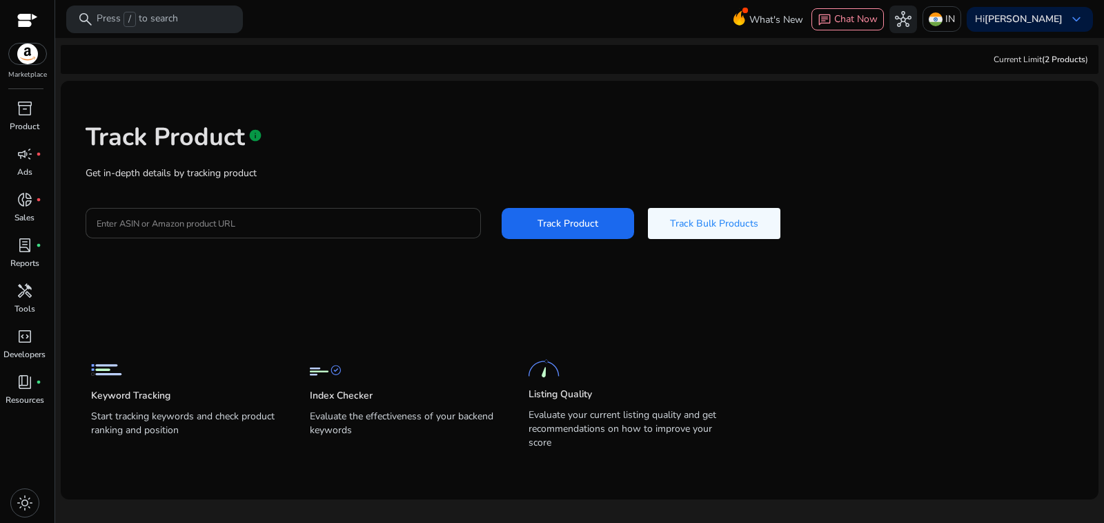
click at [287, 208] on div at bounding box center [283, 223] width 373 height 30
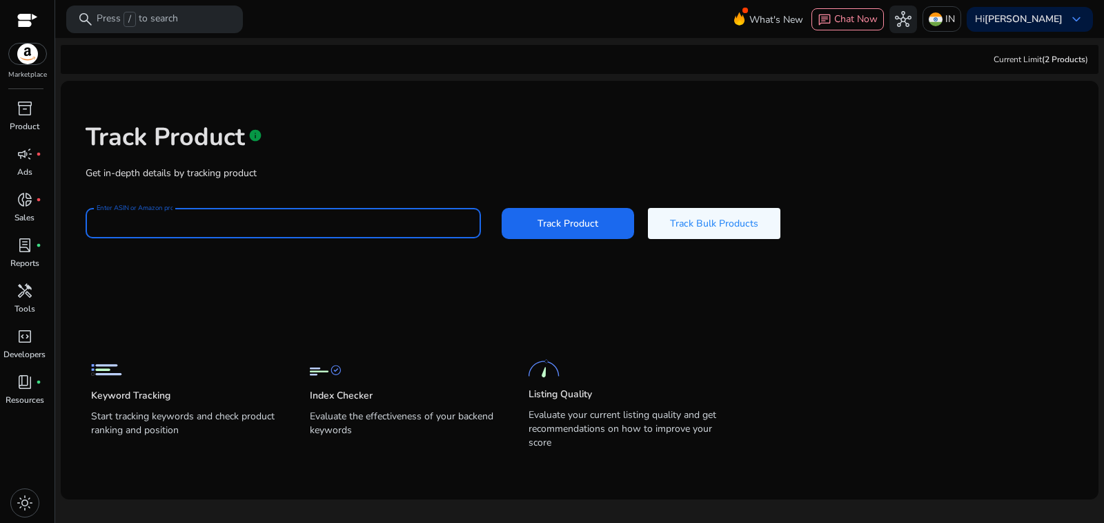
paste input "**********"
type input "**********"
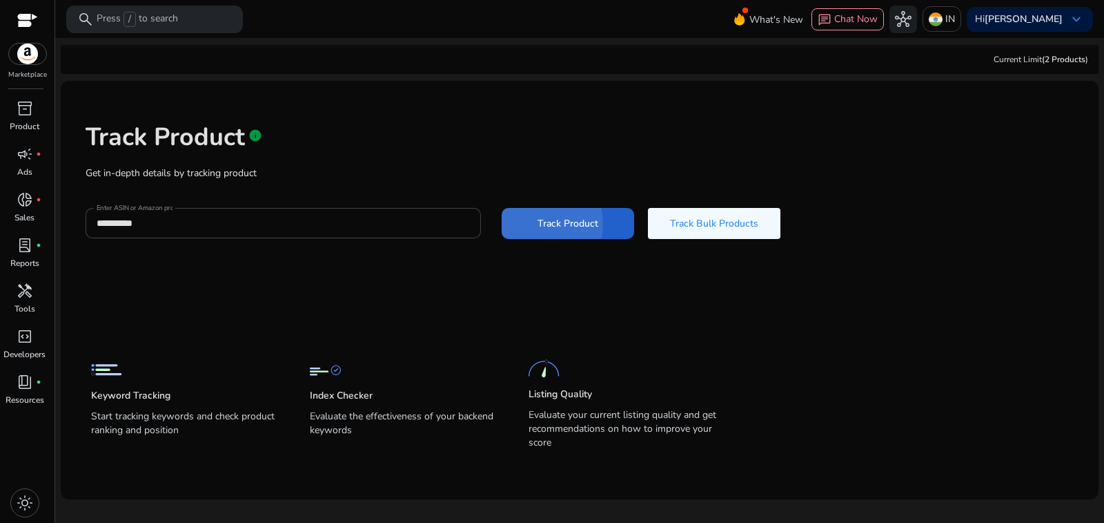
click at [538, 216] on span "Track Product" at bounding box center [568, 223] width 61 height 14
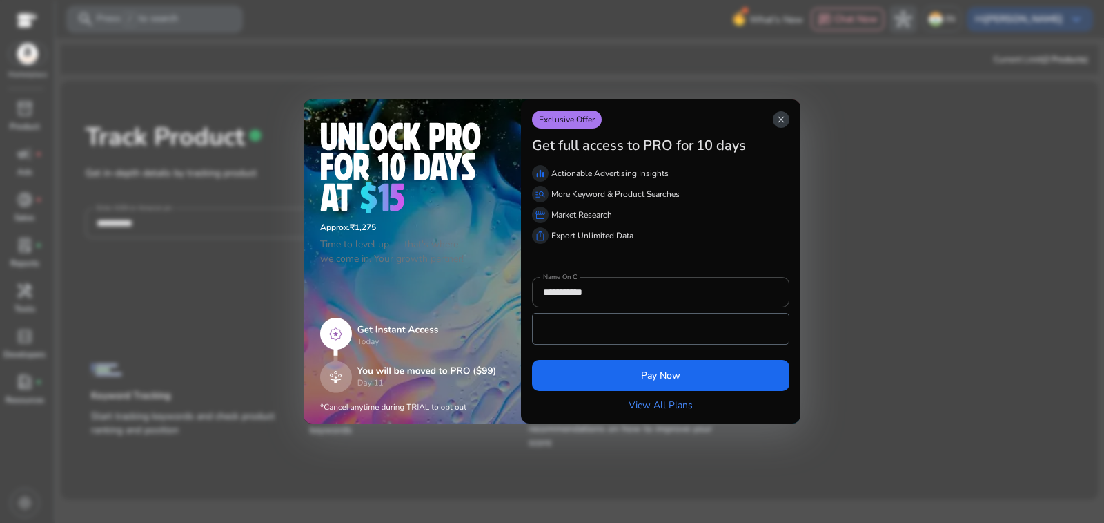
click at [784, 125] on span "close" at bounding box center [781, 119] width 11 height 11
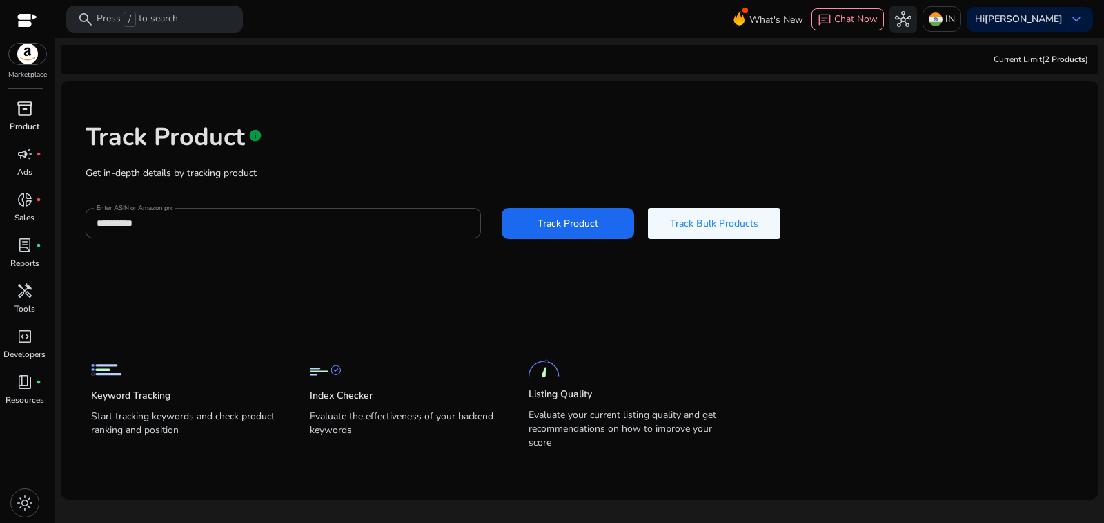
click at [26, 120] on p "Product" at bounding box center [25, 126] width 30 height 12
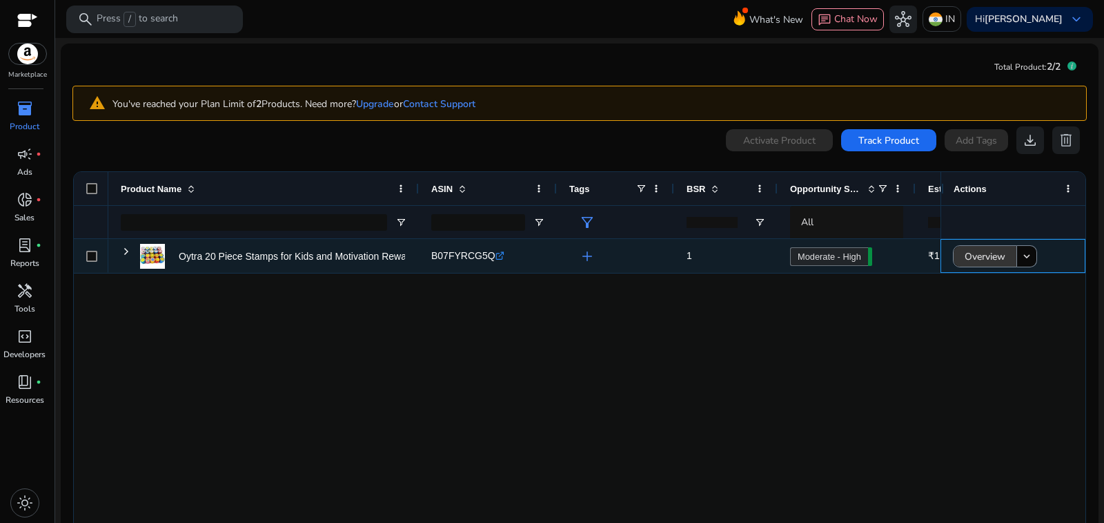
click at [996, 242] on span "Overview" at bounding box center [985, 256] width 41 height 28
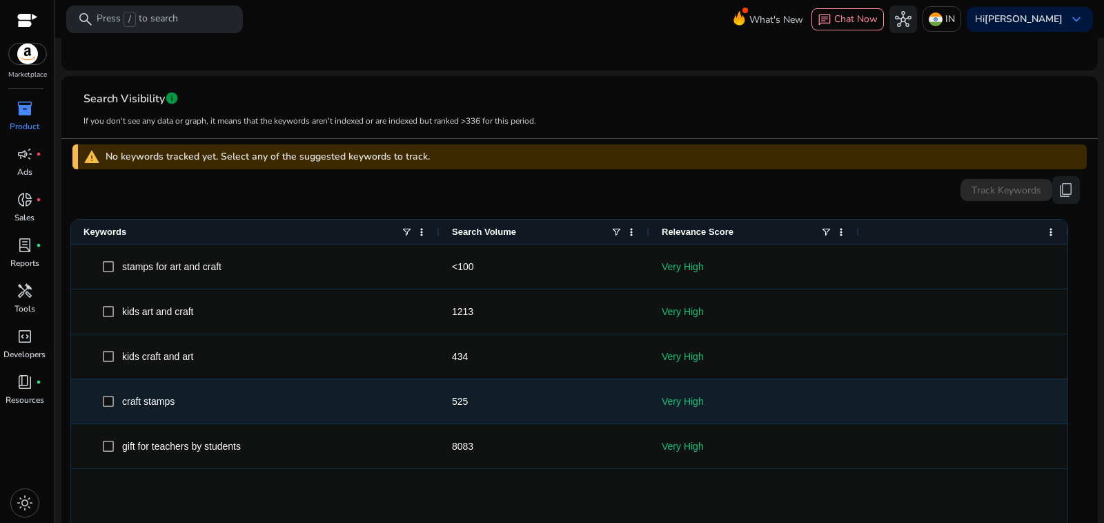
scroll to position [414, 0]
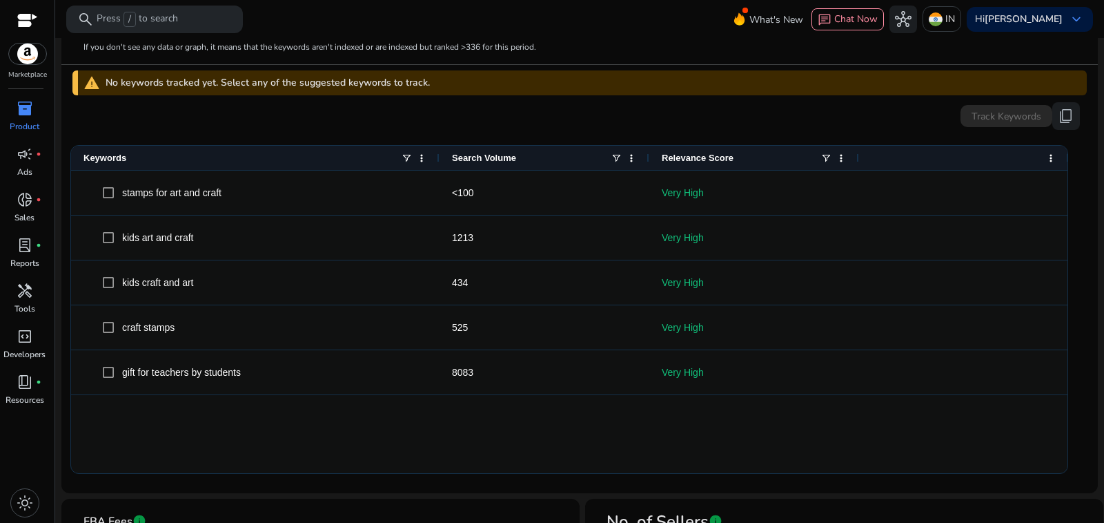
click at [686, 153] on span "Relevance Score" at bounding box center [698, 158] width 72 height 10
click at [738, 153] on span at bounding box center [743, 158] width 11 height 11
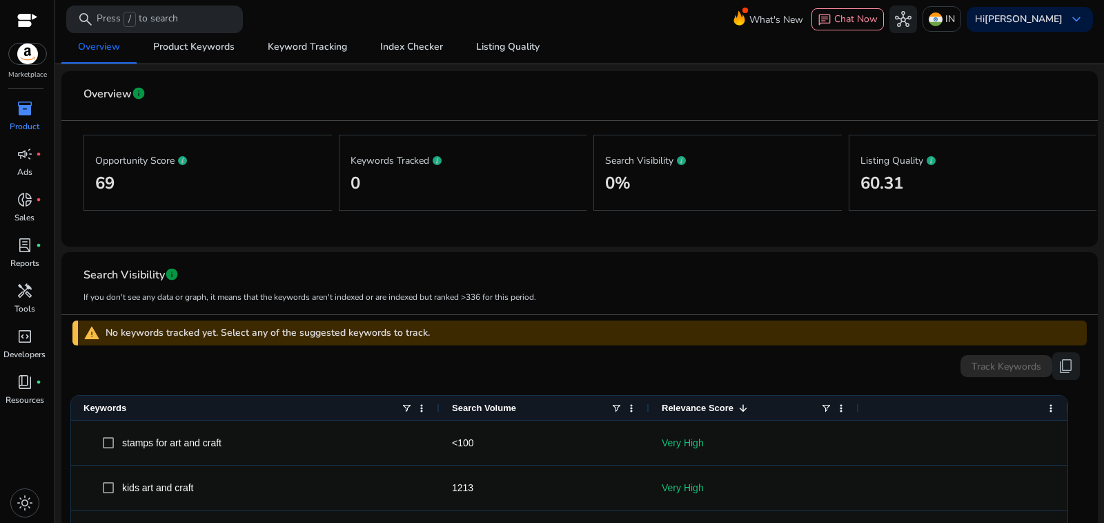
scroll to position [138, 0]
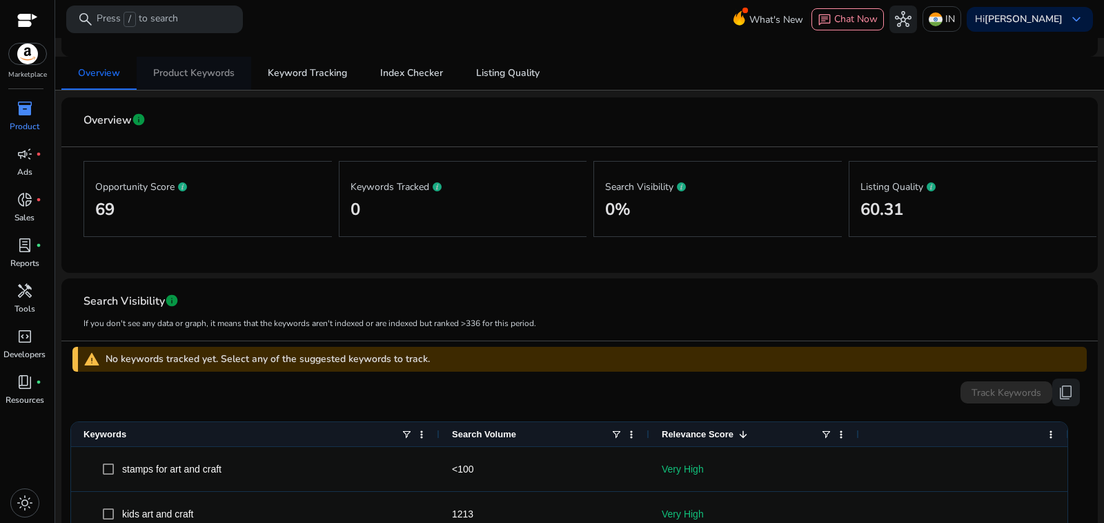
click at [196, 71] on span "Product Keywords" at bounding box center [193, 73] width 81 height 10
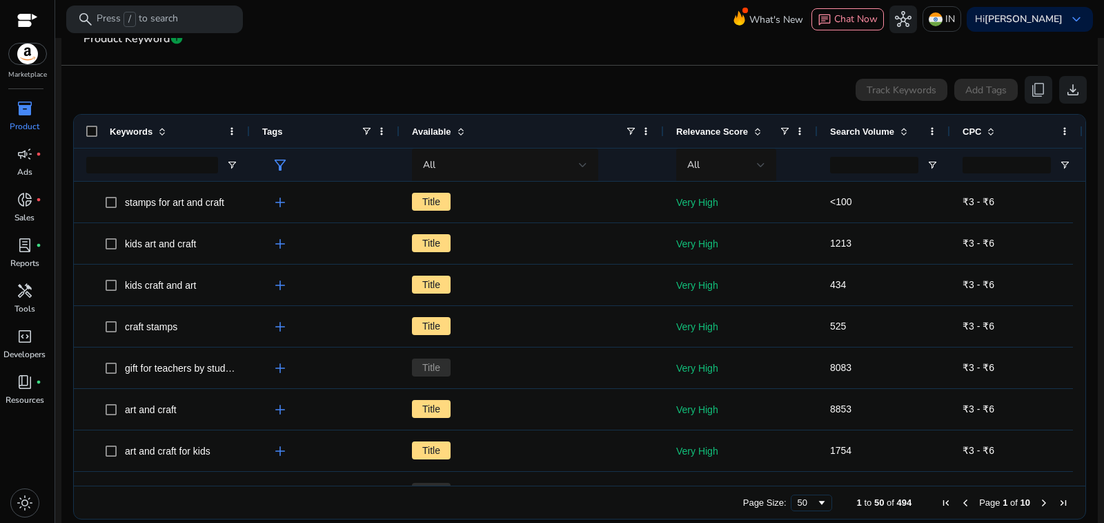
click at [854, 126] on span "Search Volume" at bounding box center [862, 131] width 64 height 10
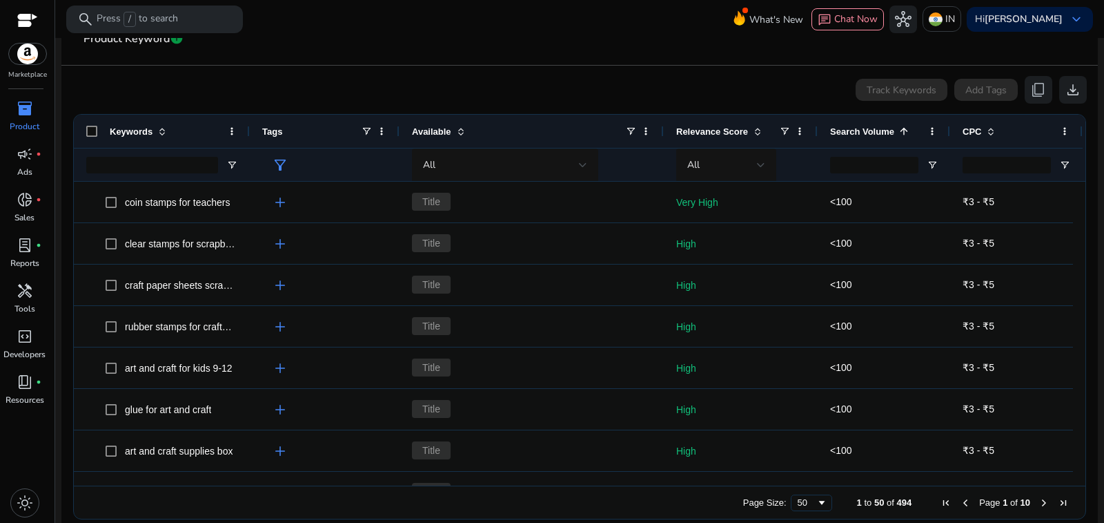
click at [859, 126] on span "Search Volume" at bounding box center [862, 131] width 64 height 10
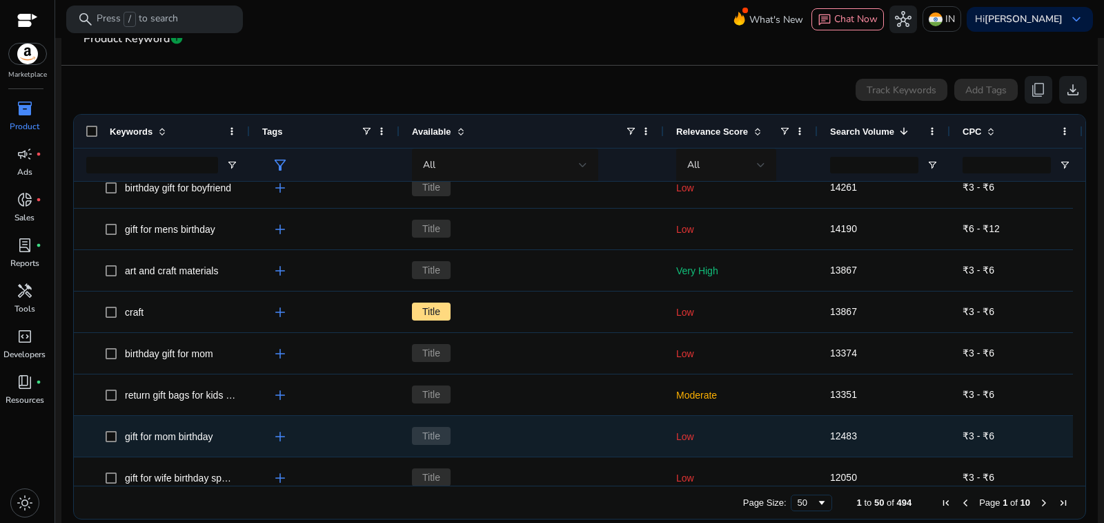
scroll to position [1173, 0]
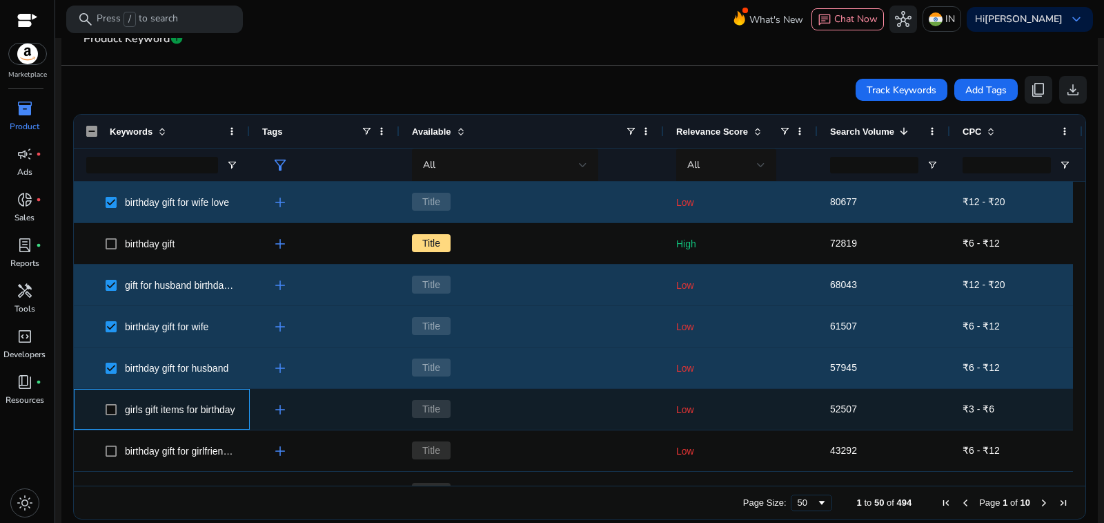
click at [103, 395] on span "girls gift items for birthday" at bounding box center [161, 409] width 151 height 28
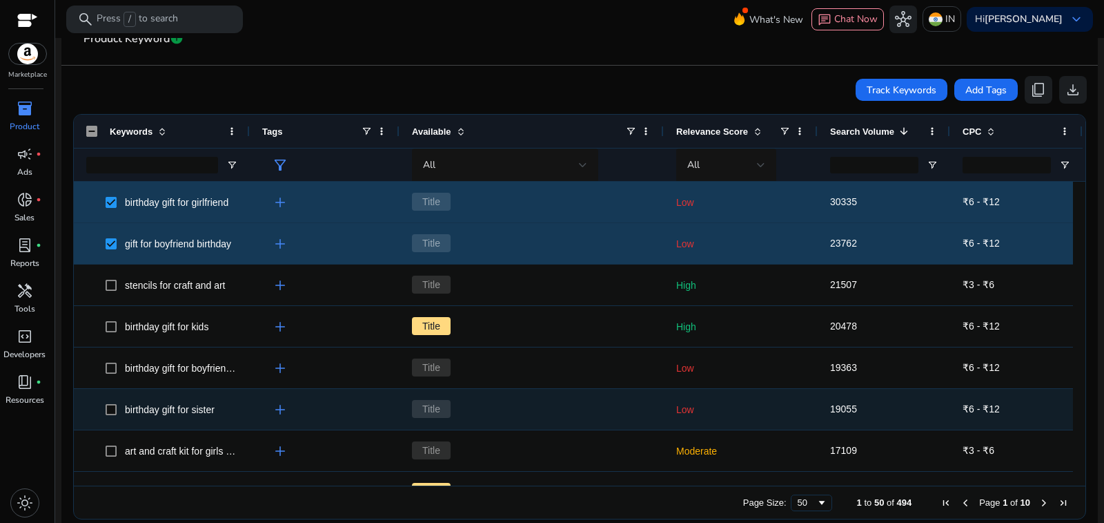
click at [116, 395] on span at bounding box center [115, 409] width 19 height 28
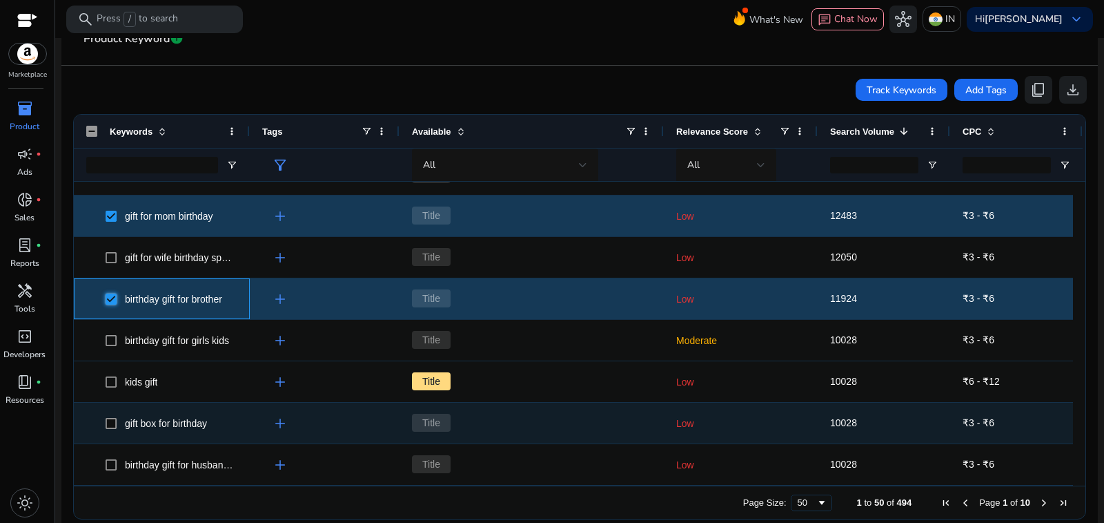
scroll to position [1312, 0]
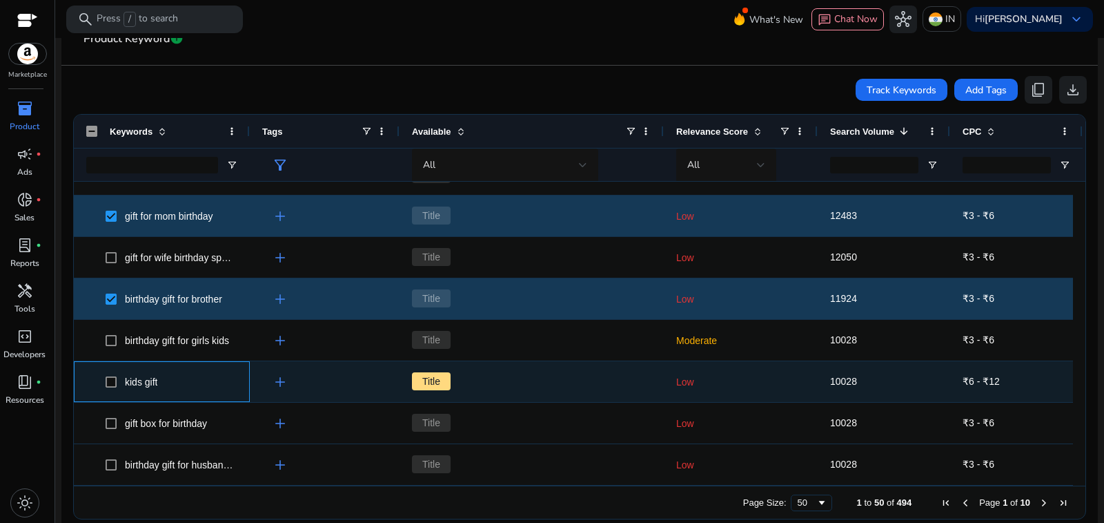
click at [115, 367] on span at bounding box center [115, 381] width 19 height 28
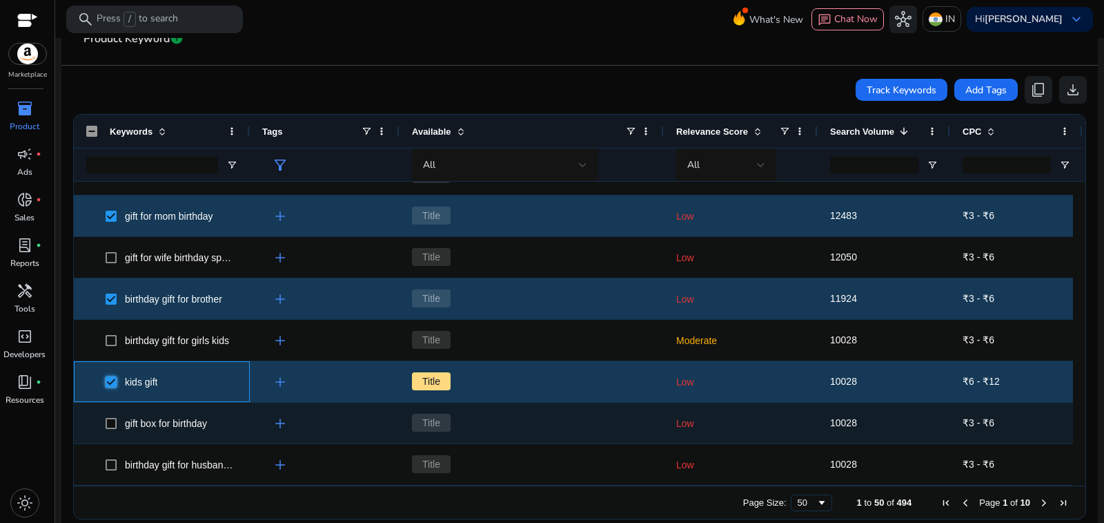
scroll to position [1381, 0]
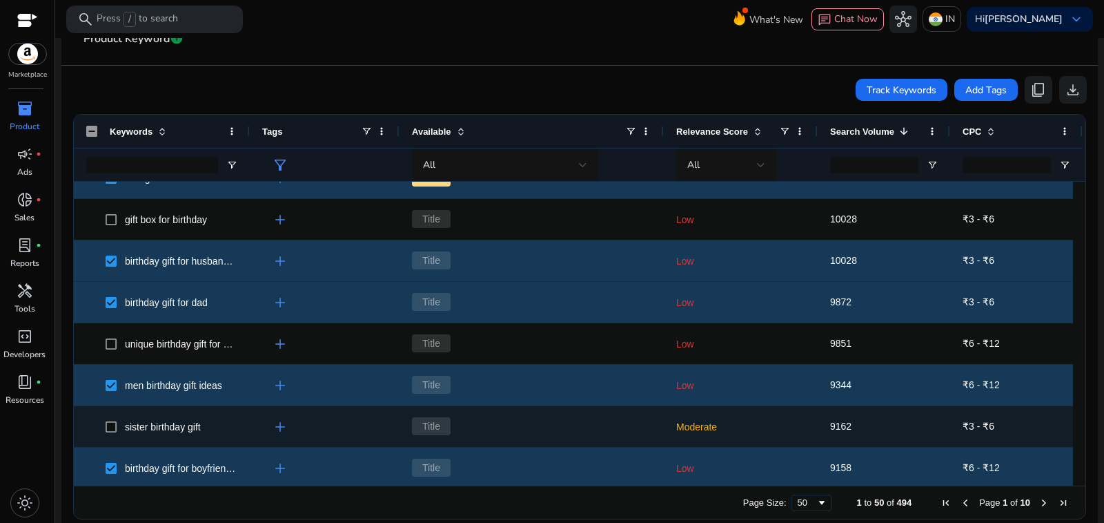
scroll to position [1519, 0]
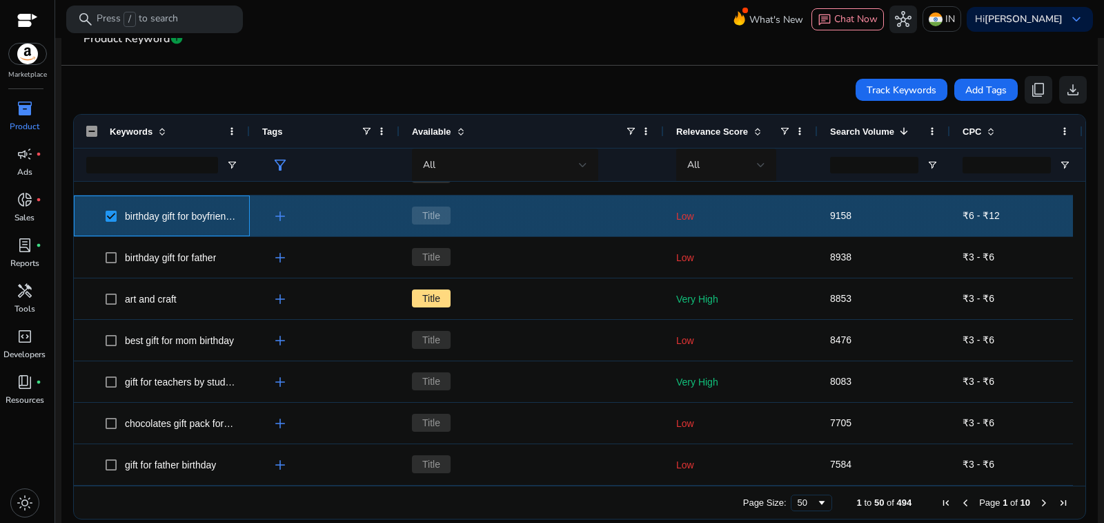
click at [115, 202] on span at bounding box center [115, 216] width 19 height 28
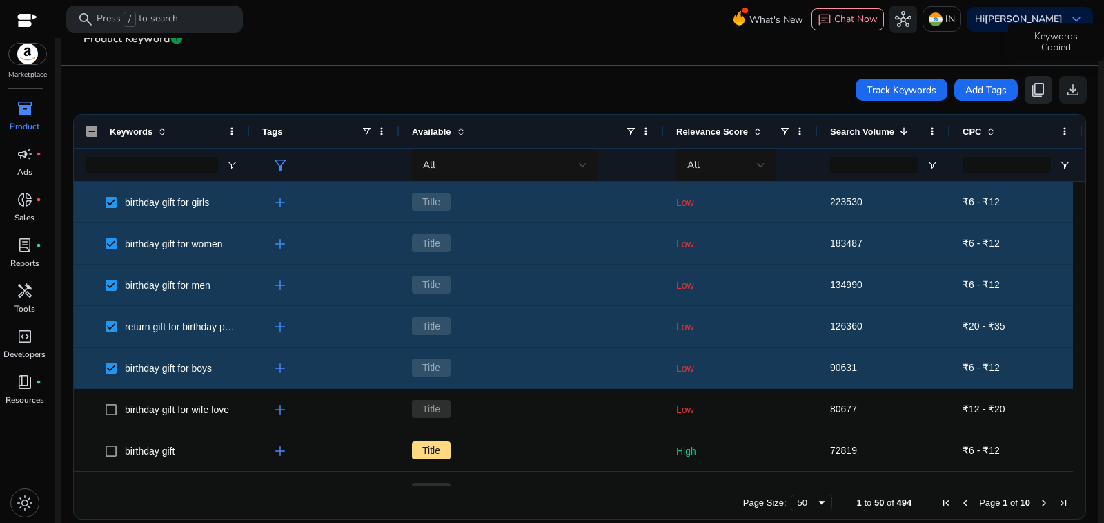
click at [1044, 81] on span "content_copy" at bounding box center [1039, 89] width 17 height 17
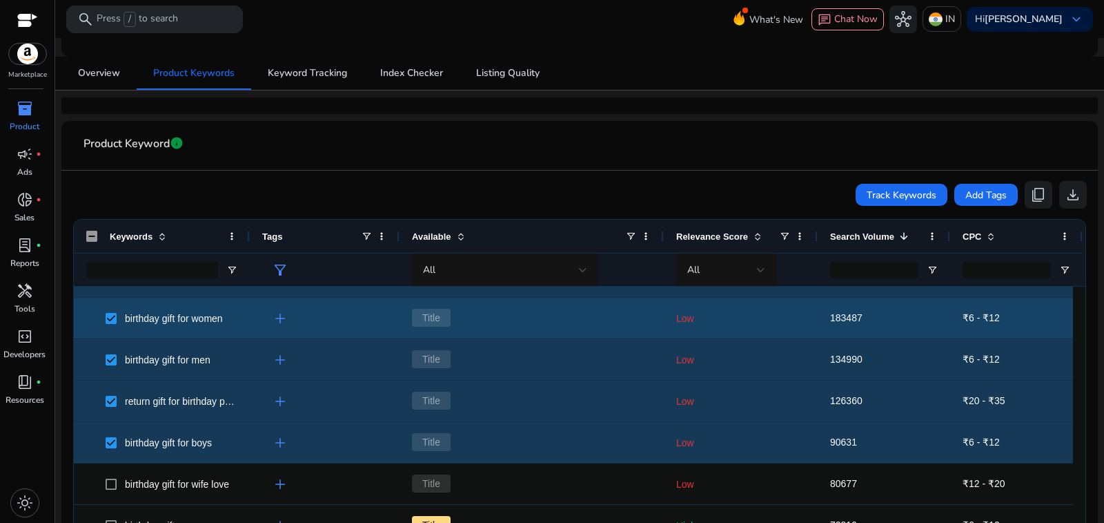
scroll to position [0, 0]
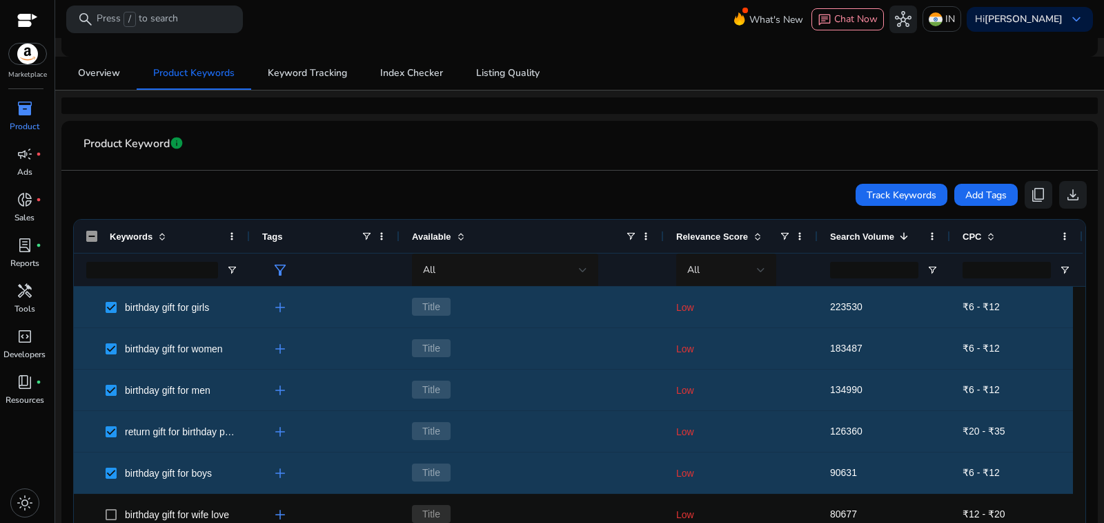
click at [26, 44] on img at bounding box center [27, 53] width 37 height 21
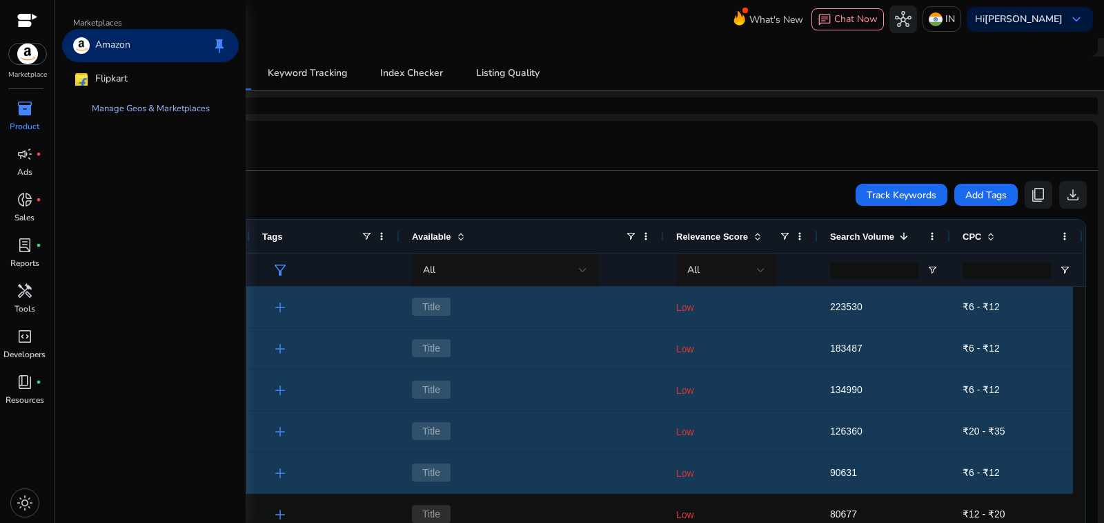
drag, startPoint x: 92, startPoint y: 67, endPoint x: 156, endPoint y: 79, distance: 64.7
click at [93, 67] on div "Flipkart" at bounding box center [150, 79] width 177 height 33
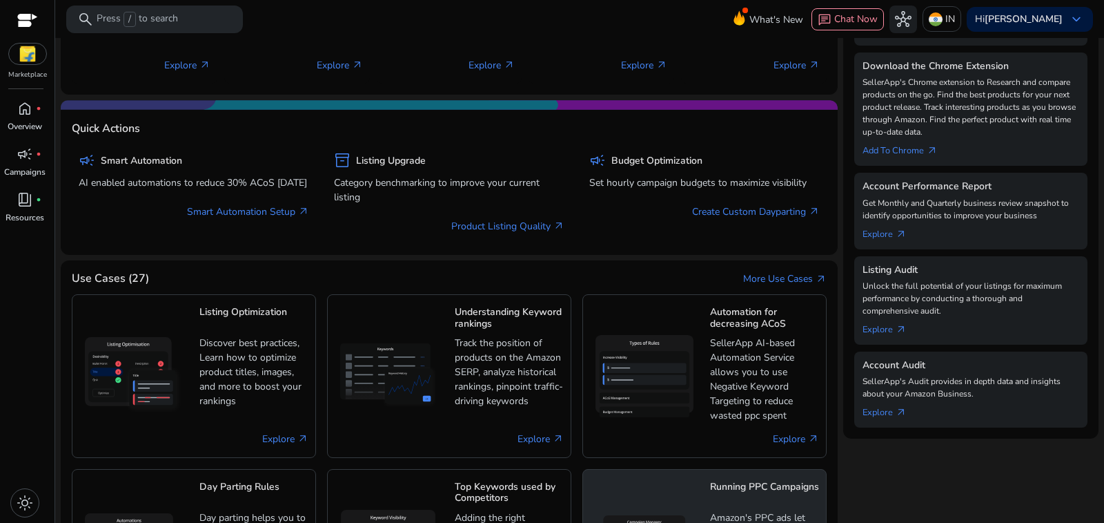
scroll to position [364, 0]
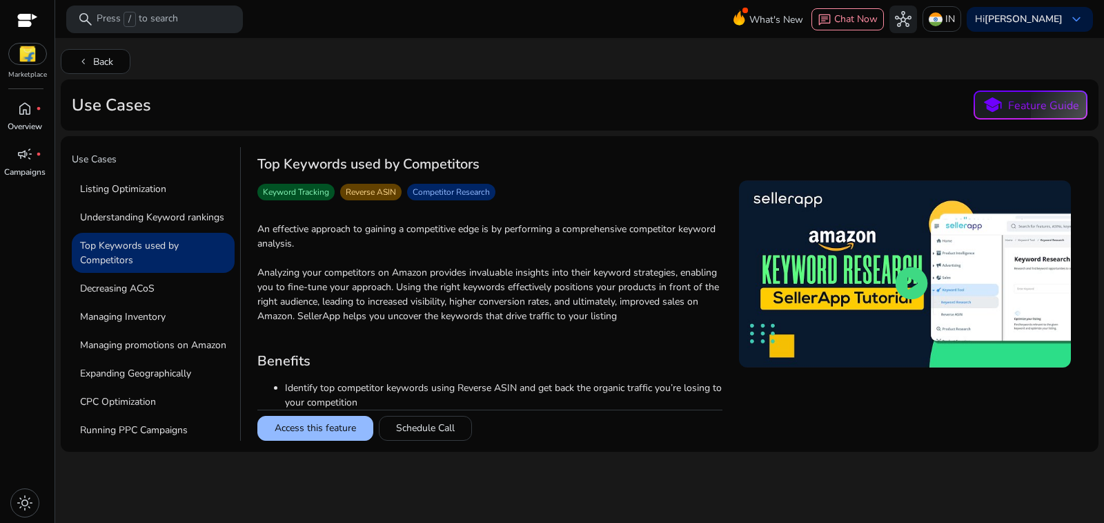
click at [300, 416] on button "Access this feature" at bounding box center [315, 428] width 116 height 25
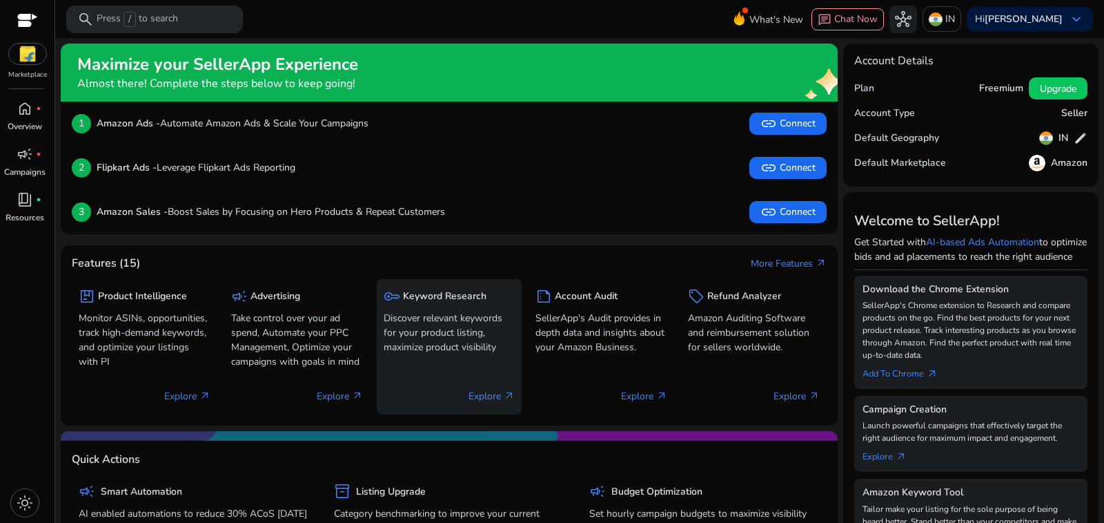
click at [479, 389] on p "Explore arrow_outward" at bounding box center [492, 396] width 46 height 14
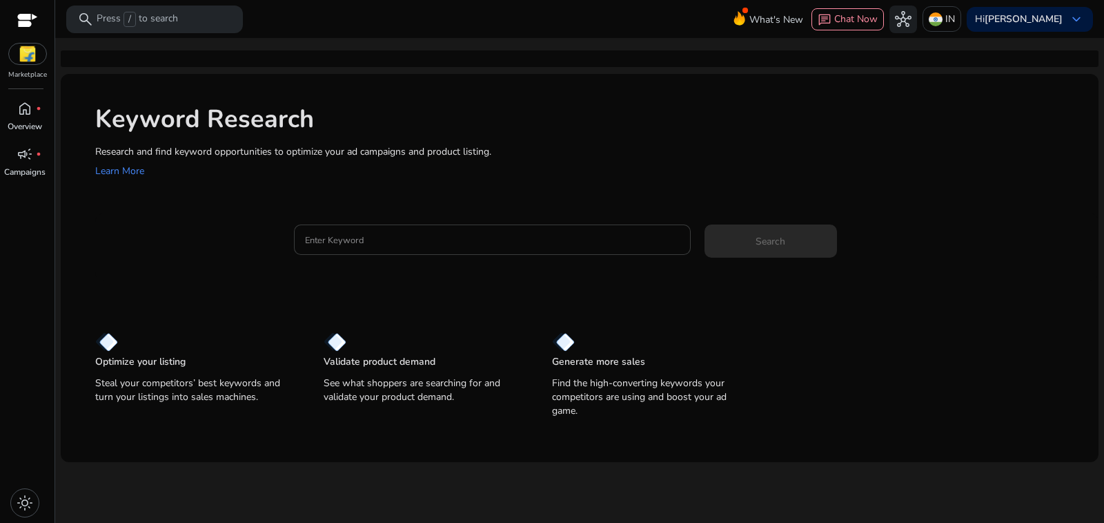
click at [371, 232] on input "Enter Keyword" at bounding box center [492, 239] width 375 height 15
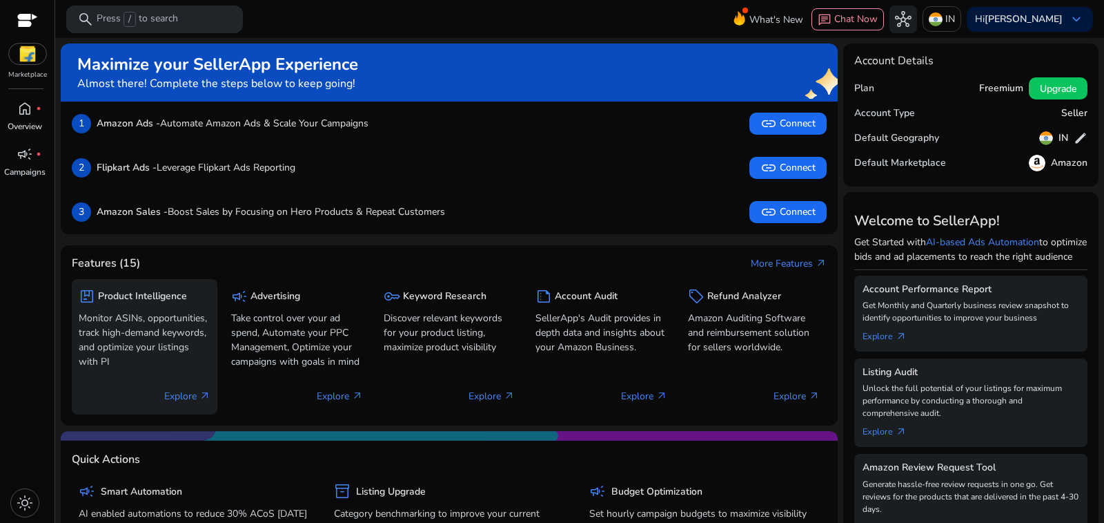
click at [185, 389] on p "Explore arrow_outward" at bounding box center [187, 396] width 46 height 14
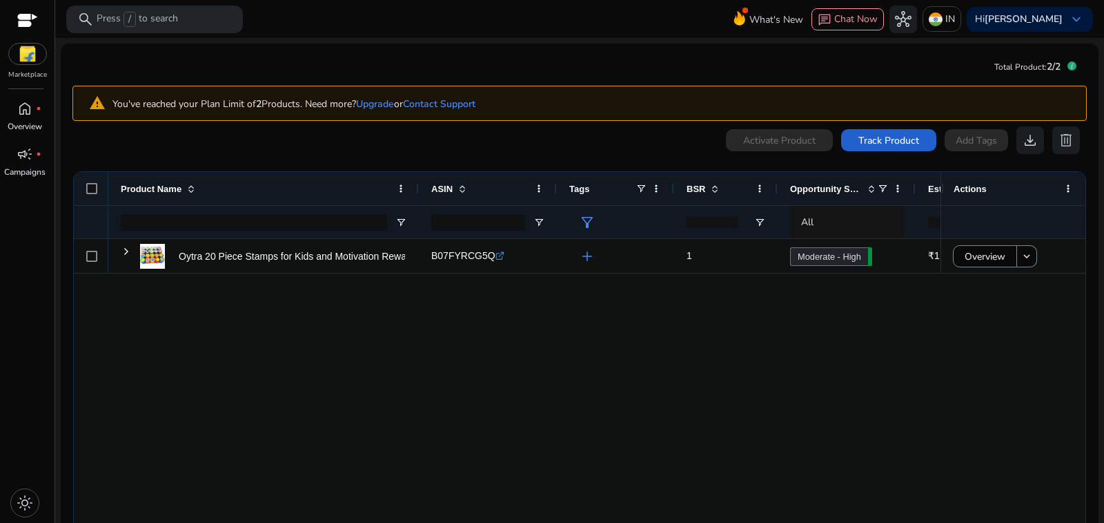
click at [912, 133] on span "Track Product" at bounding box center [889, 140] width 61 height 14
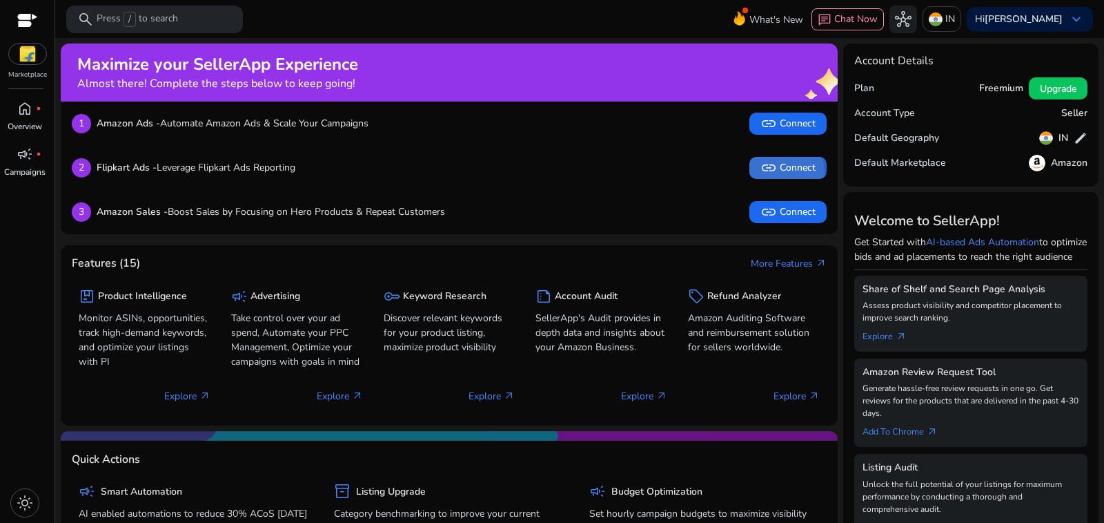
click at [790, 159] on span "link Connect" at bounding box center [788, 167] width 55 height 17
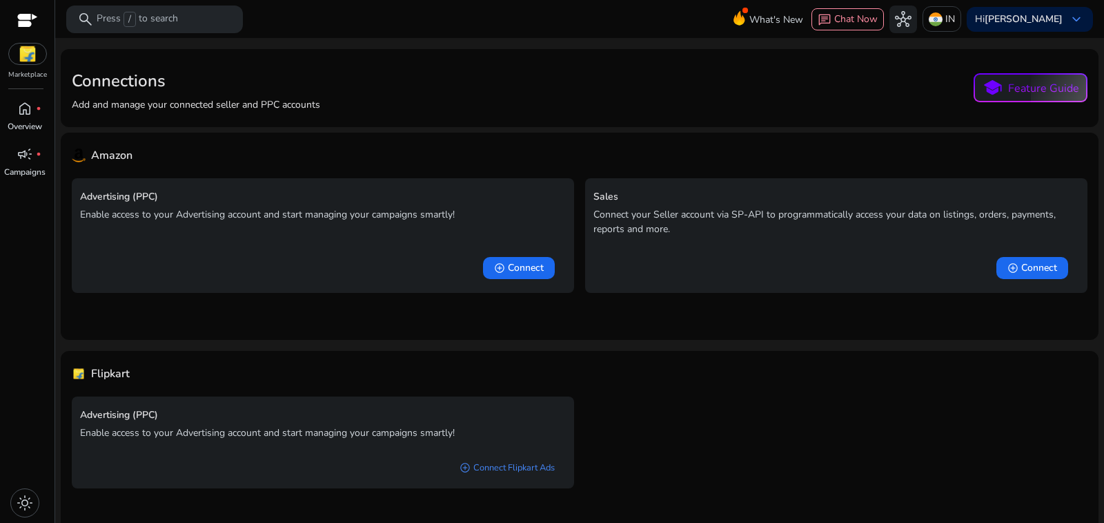
scroll to position [14, 0]
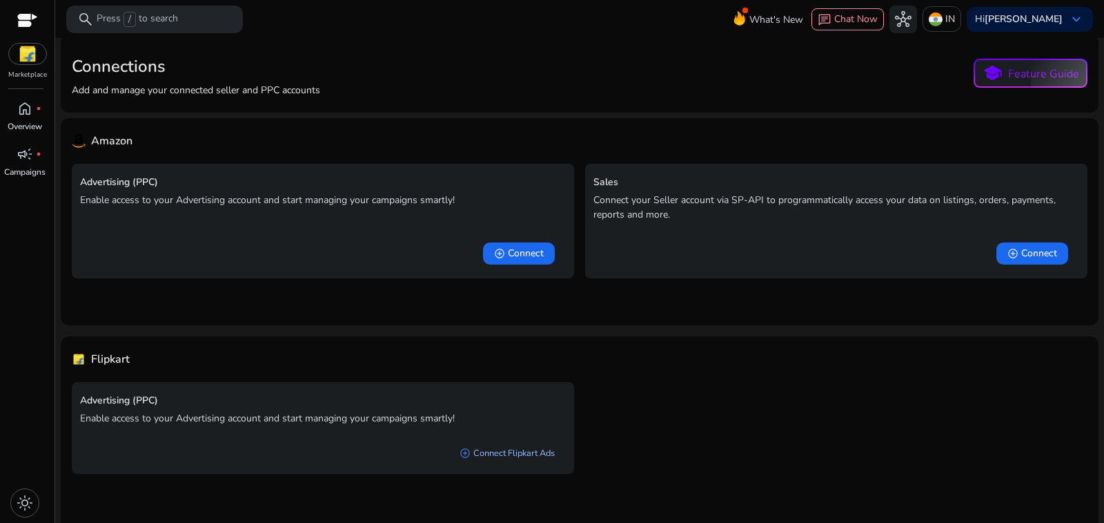
click at [535, 440] on link "add_circle Connect Flipkart Ads" at bounding box center [507, 452] width 117 height 25
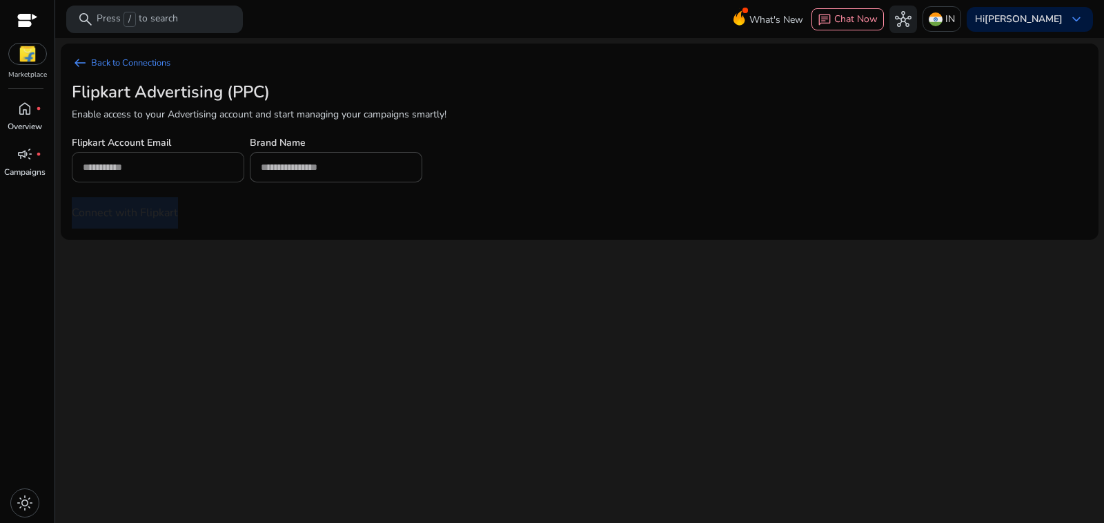
click at [160, 159] on input "email" at bounding box center [158, 166] width 150 height 15
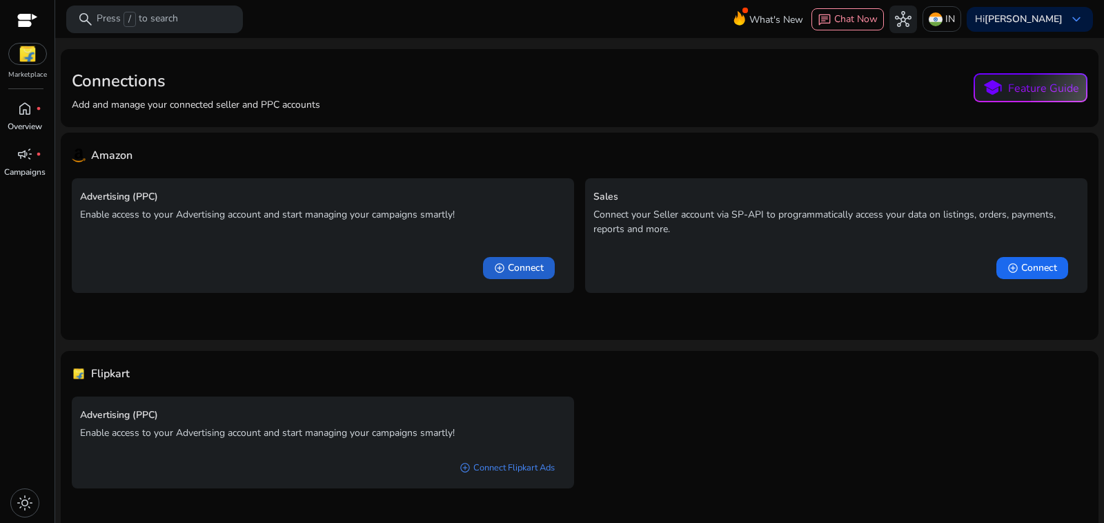
click at [528, 261] on span "Connect" at bounding box center [526, 268] width 36 height 14
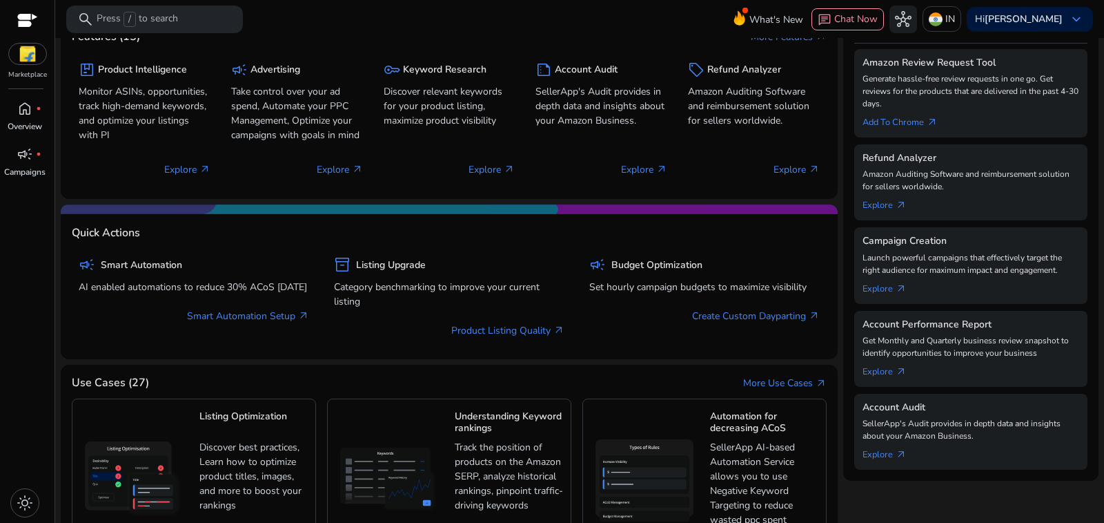
scroll to position [295, 0]
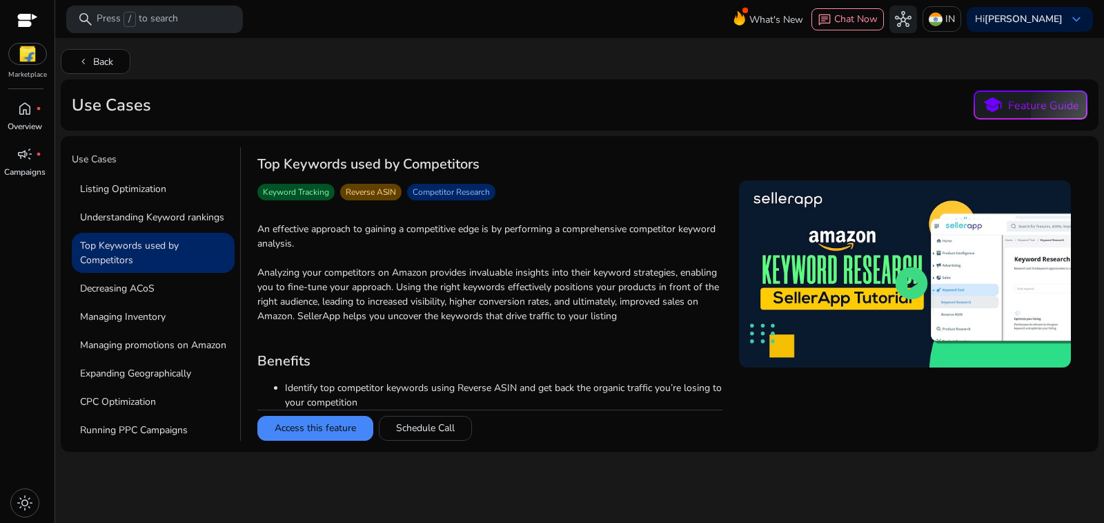
click at [902, 264] on span "play_circle" at bounding box center [912, 283] width 39 height 39
